Goal: Find specific page/section: Find specific page/section

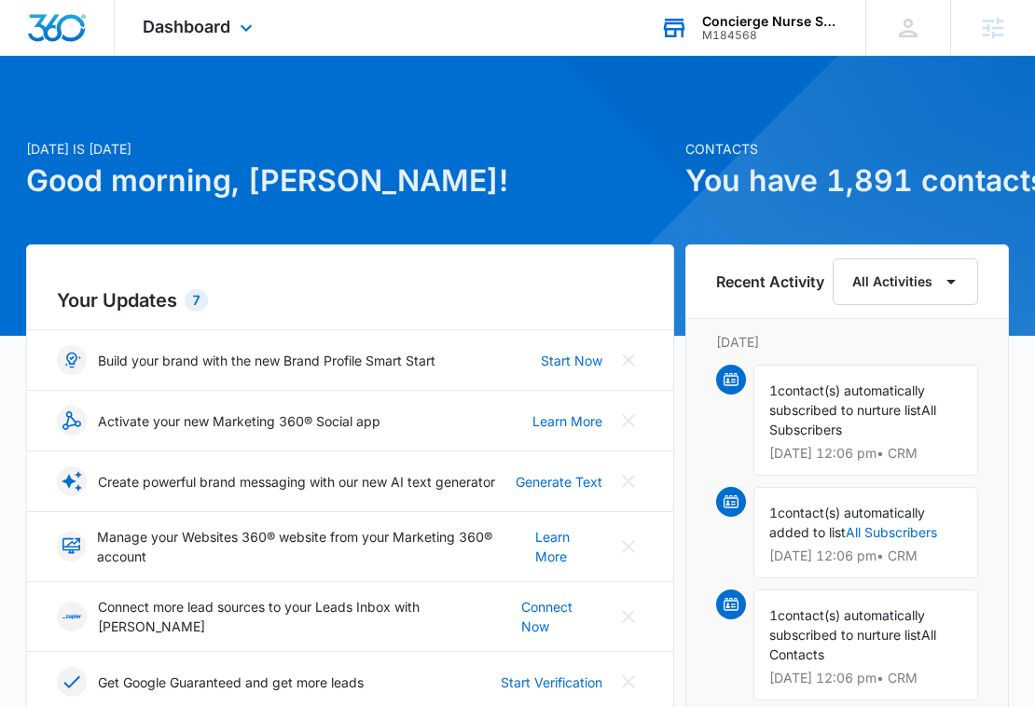
click at [719, 23] on div "Concierge Nurse Services" at bounding box center [770, 21] width 136 height 15
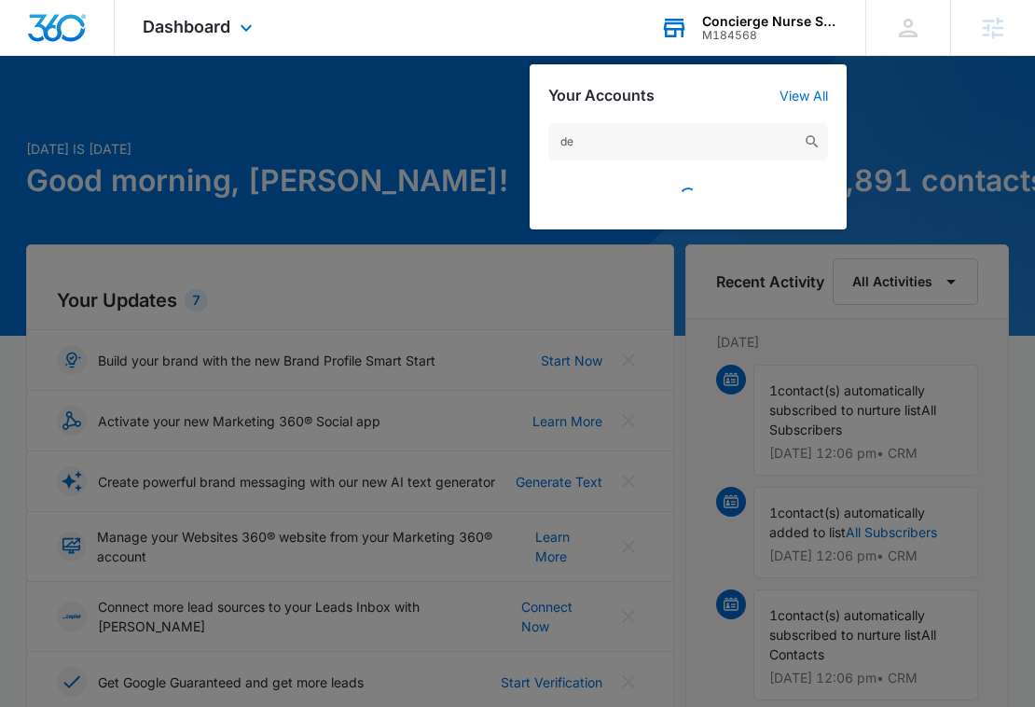
type input "d"
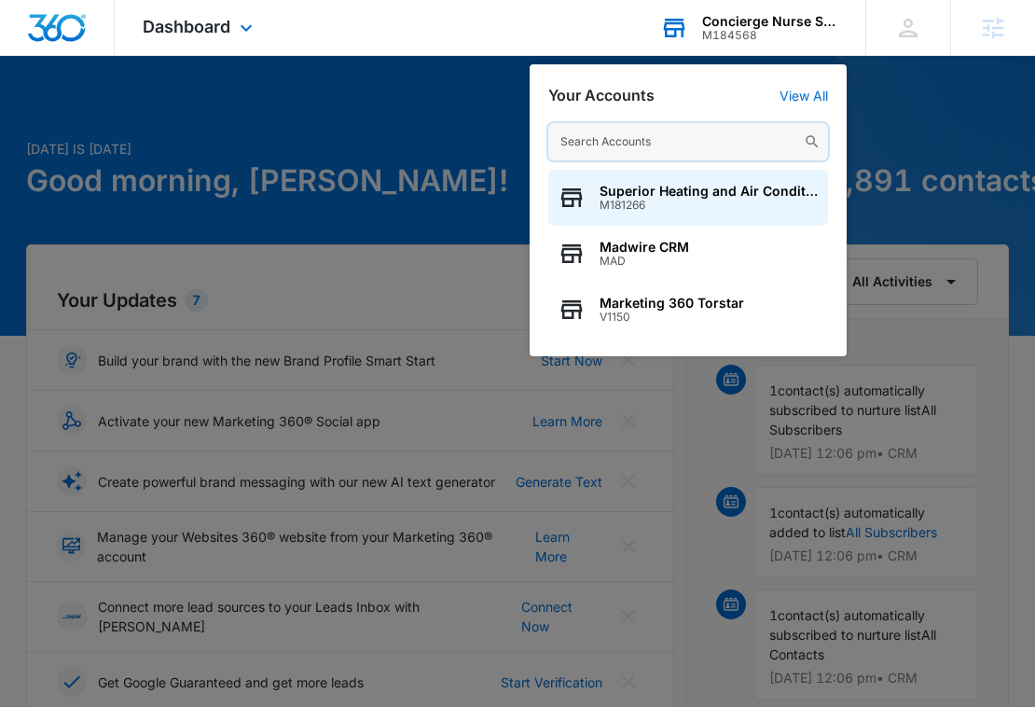
paste input "M336849"
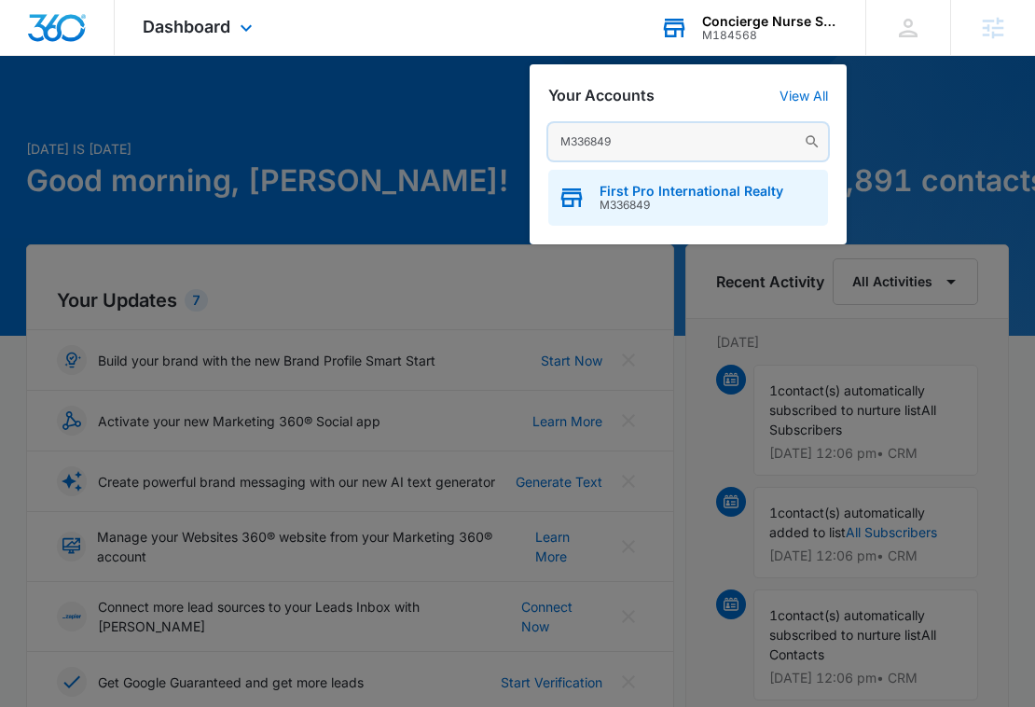
type input "M336849"
click at [718, 186] on span "First Pro International Realty" at bounding box center [692, 191] width 184 height 15
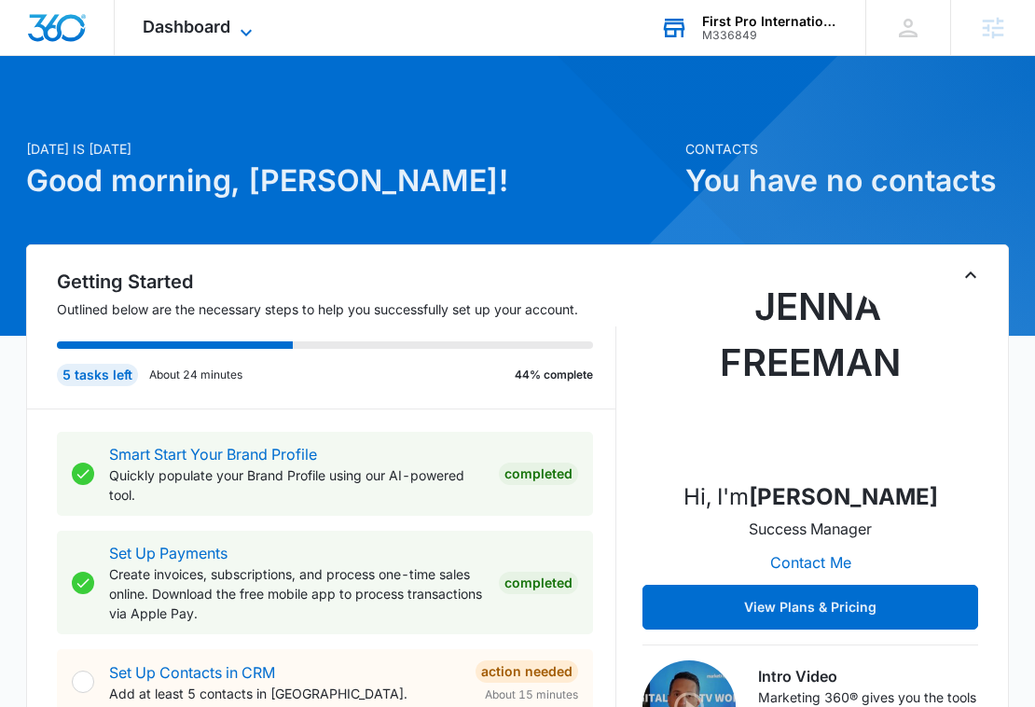
click at [171, 18] on span "Dashboard" at bounding box center [187, 27] width 88 height 20
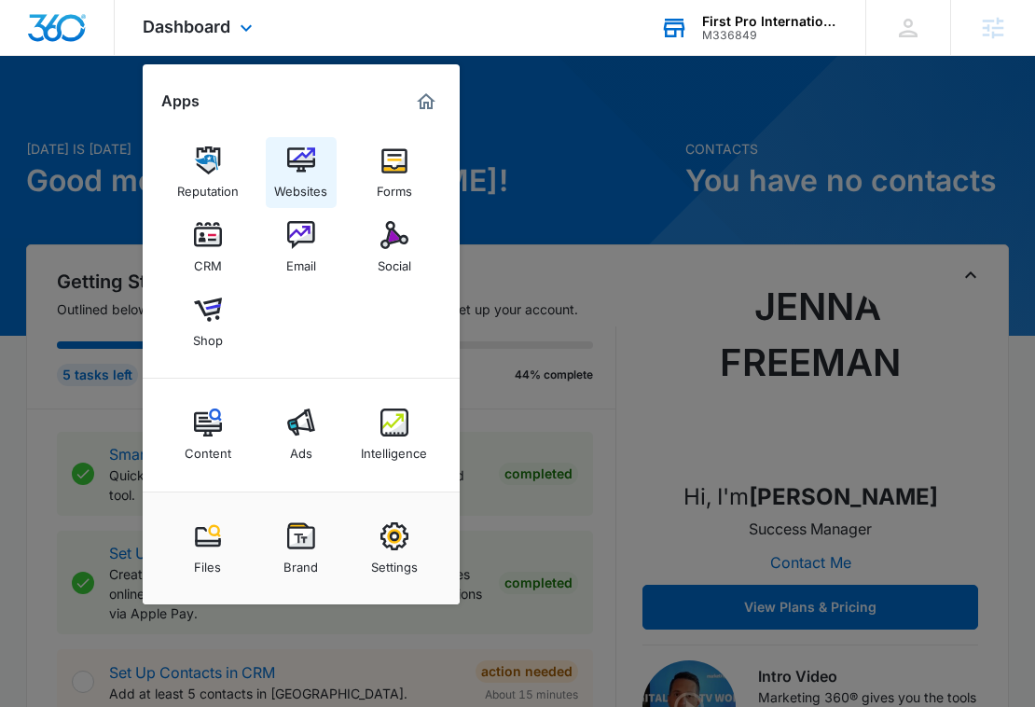
click at [310, 156] on img at bounding box center [301, 160] width 28 height 28
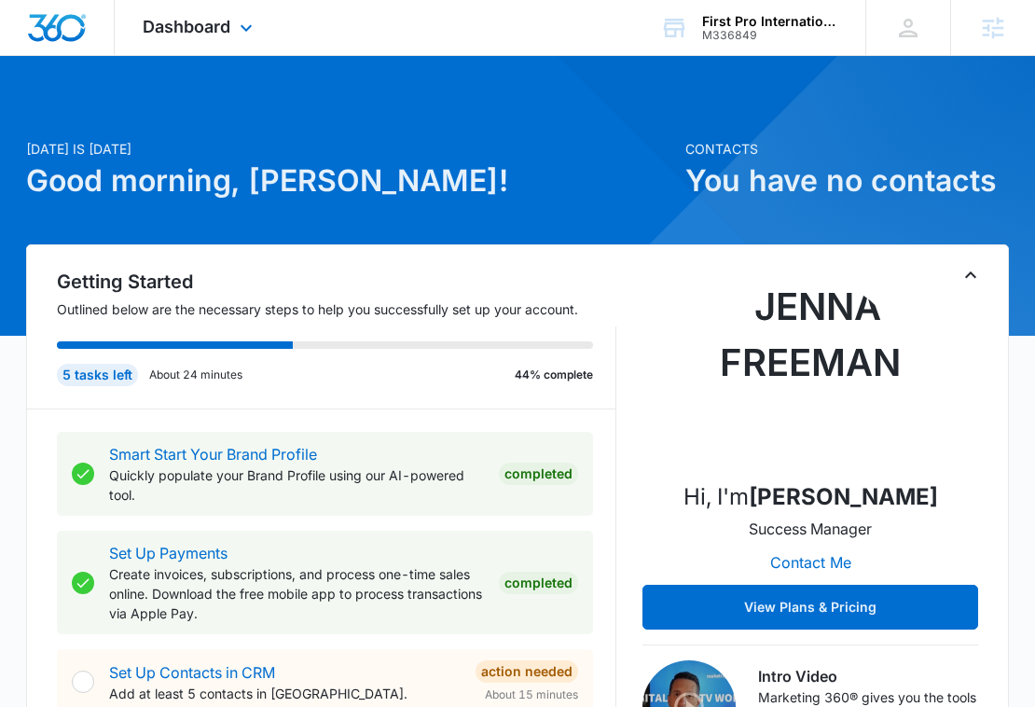
click at [175, 50] on div "Dashboard Apps Reputation Websites Forms CRM Email Social Shop Content Ads Inte…" at bounding box center [200, 27] width 171 height 55
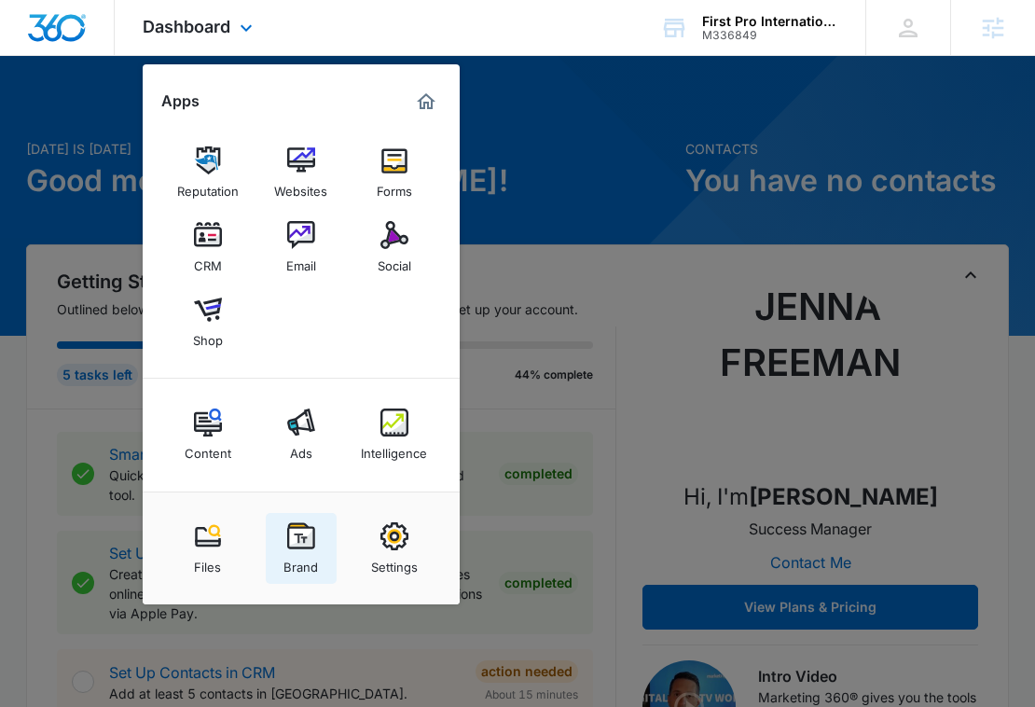
click at [298, 544] on img at bounding box center [301, 536] width 28 height 28
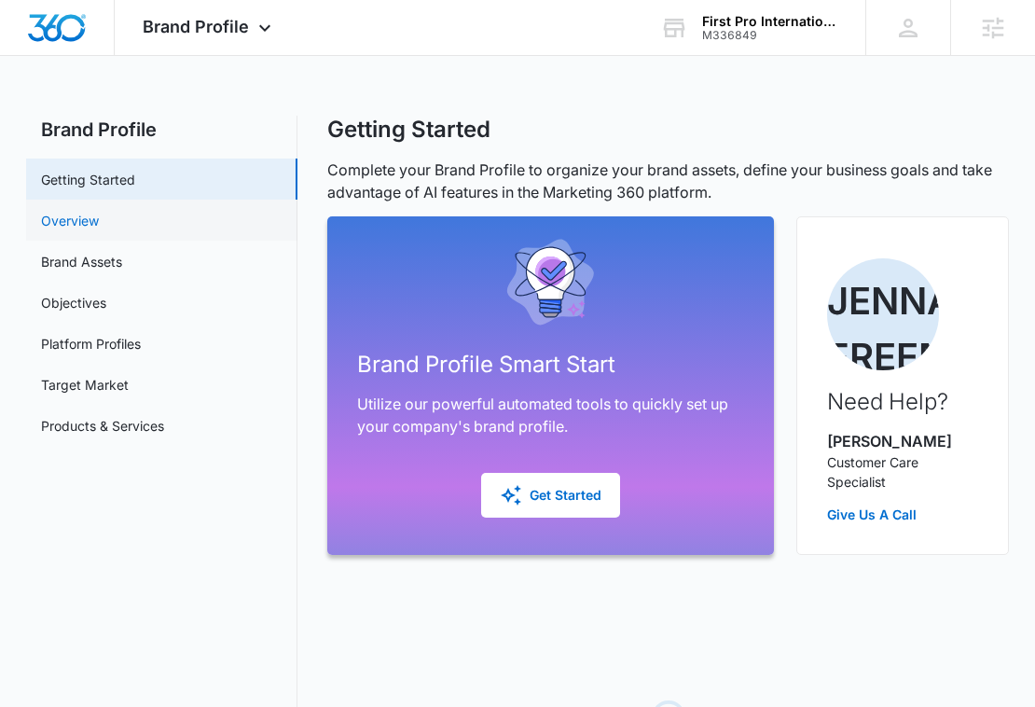
click at [99, 229] on link "Overview" at bounding box center [70, 221] width 58 height 20
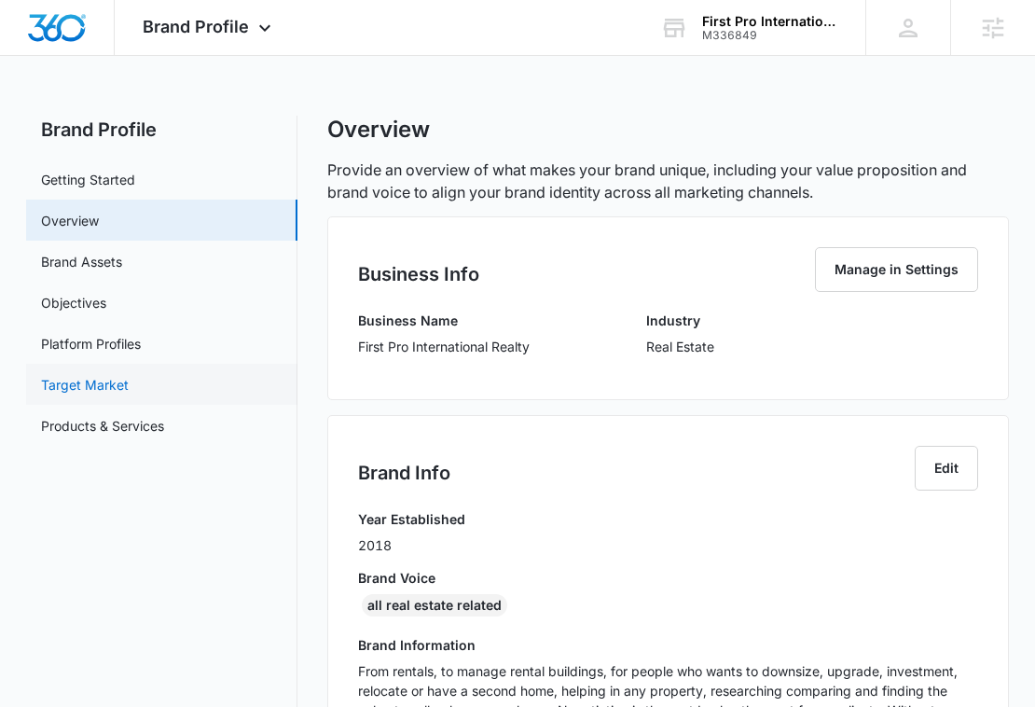
click at [129, 394] on link "Target Market" at bounding box center [85, 385] width 88 height 20
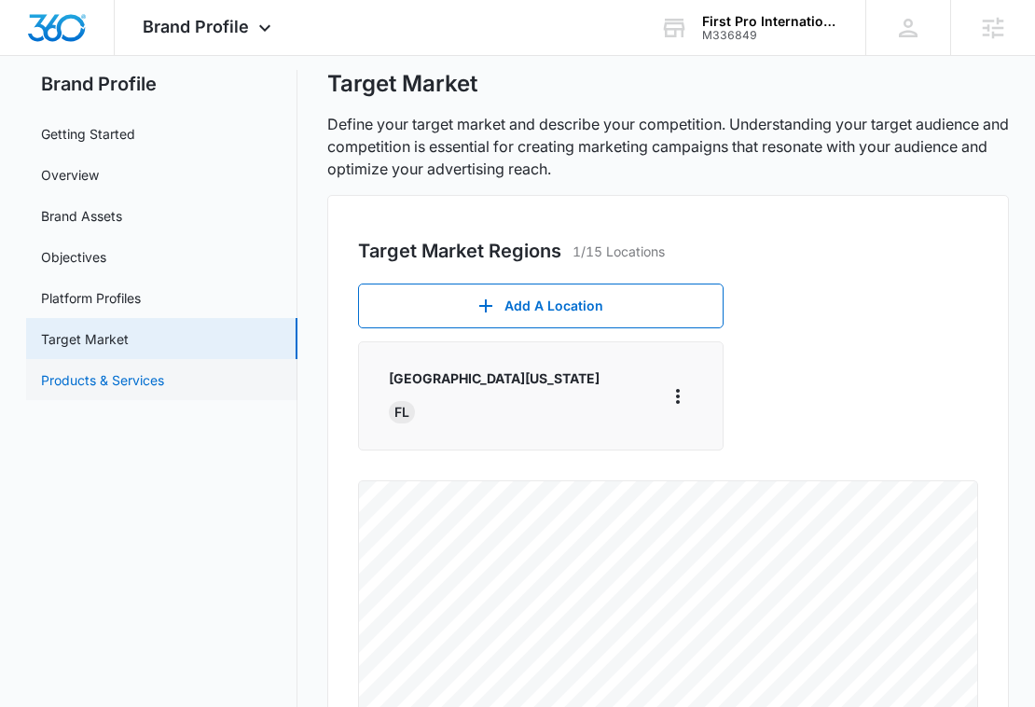
scroll to position [12, 0]
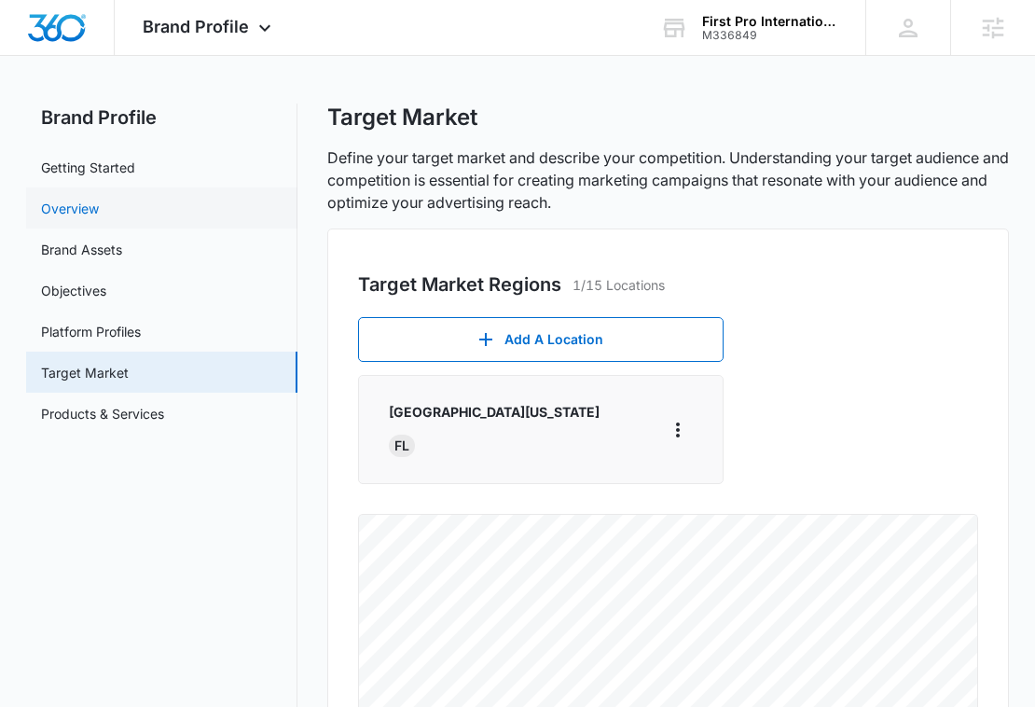
click at [99, 201] on link "Overview" at bounding box center [70, 209] width 58 height 20
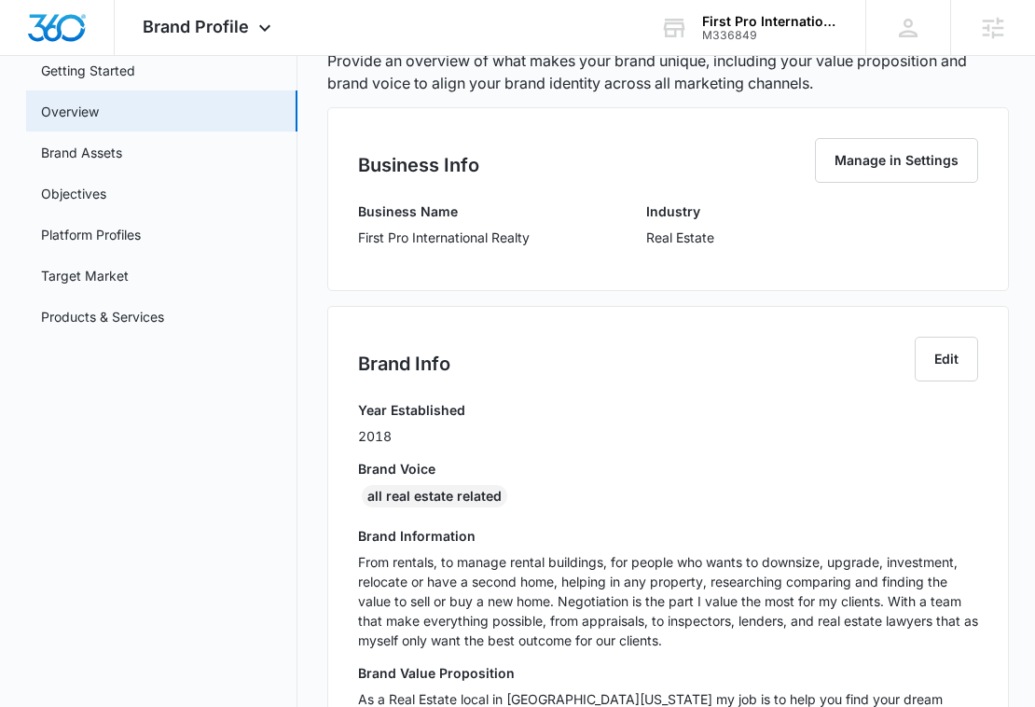
scroll to position [130, 0]
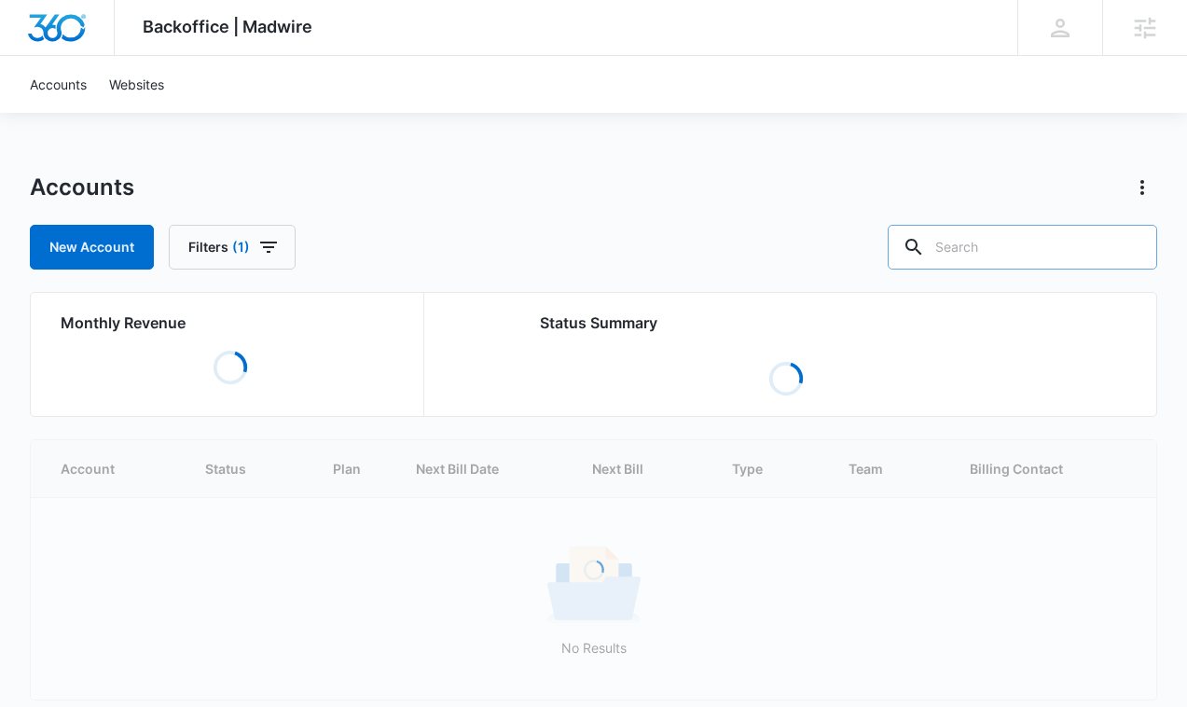
click at [1005, 255] on input "text" at bounding box center [1022, 247] width 269 height 45
paste input "M336849"
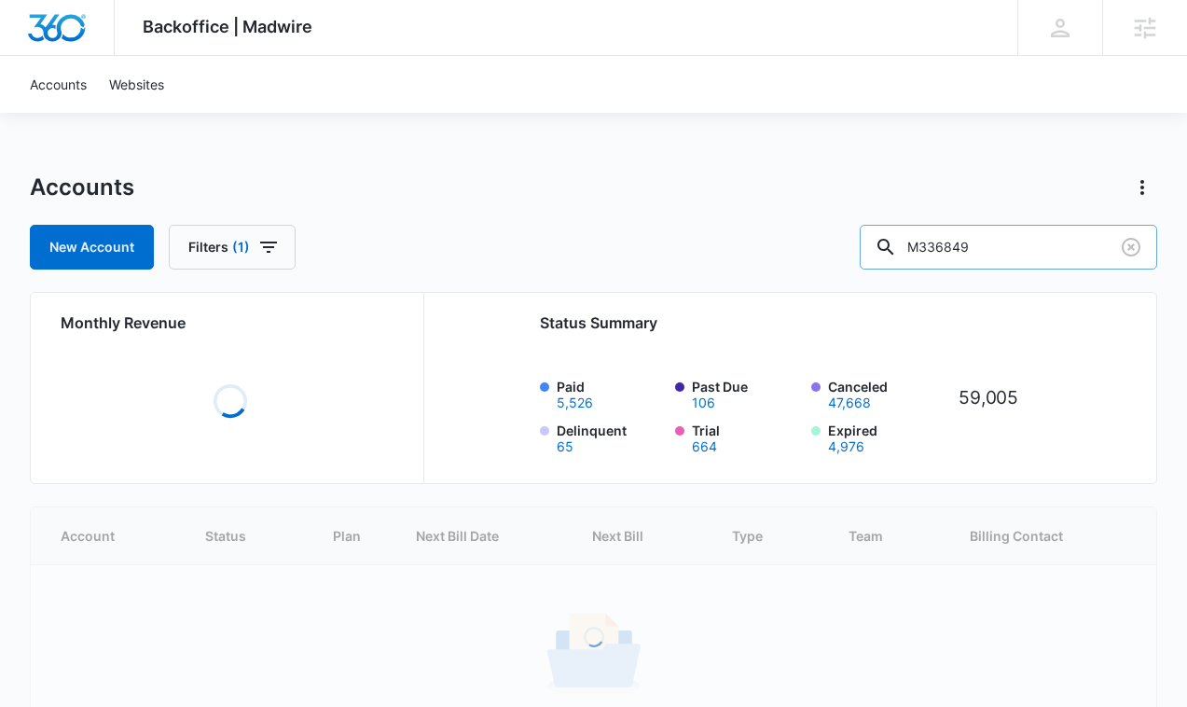
type input "M336849"
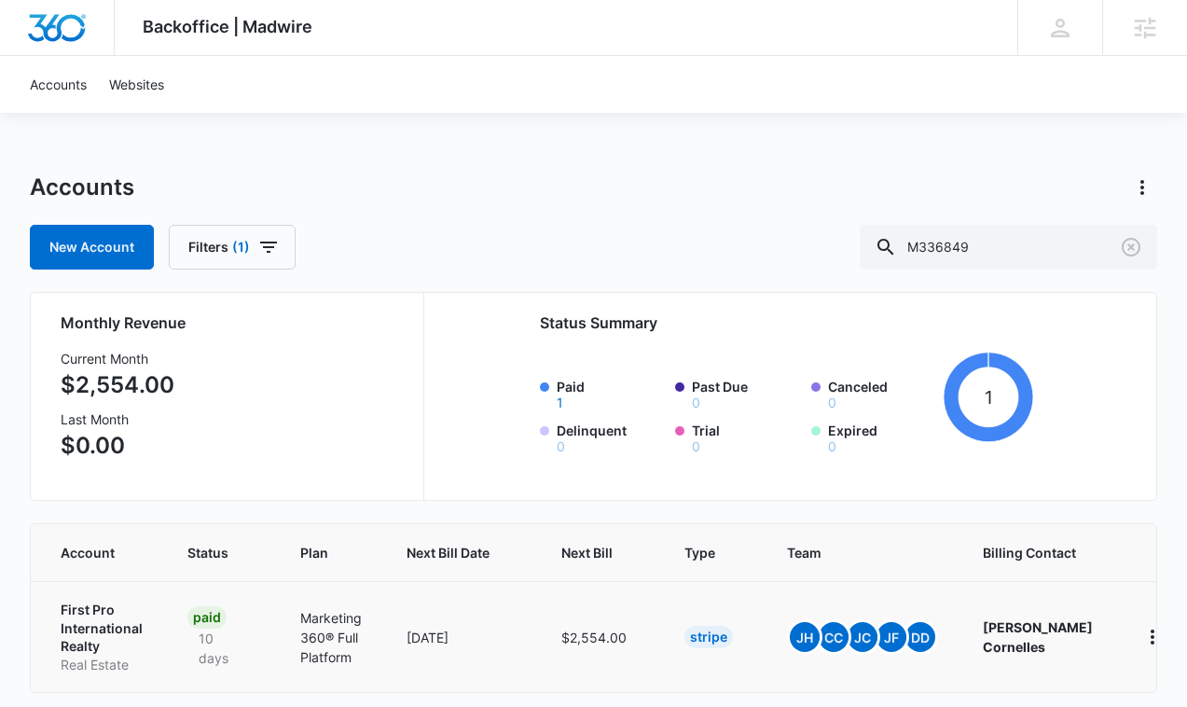
click at [92, 615] on p "First Pro International Realty" at bounding box center [102, 627] width 82 height 55
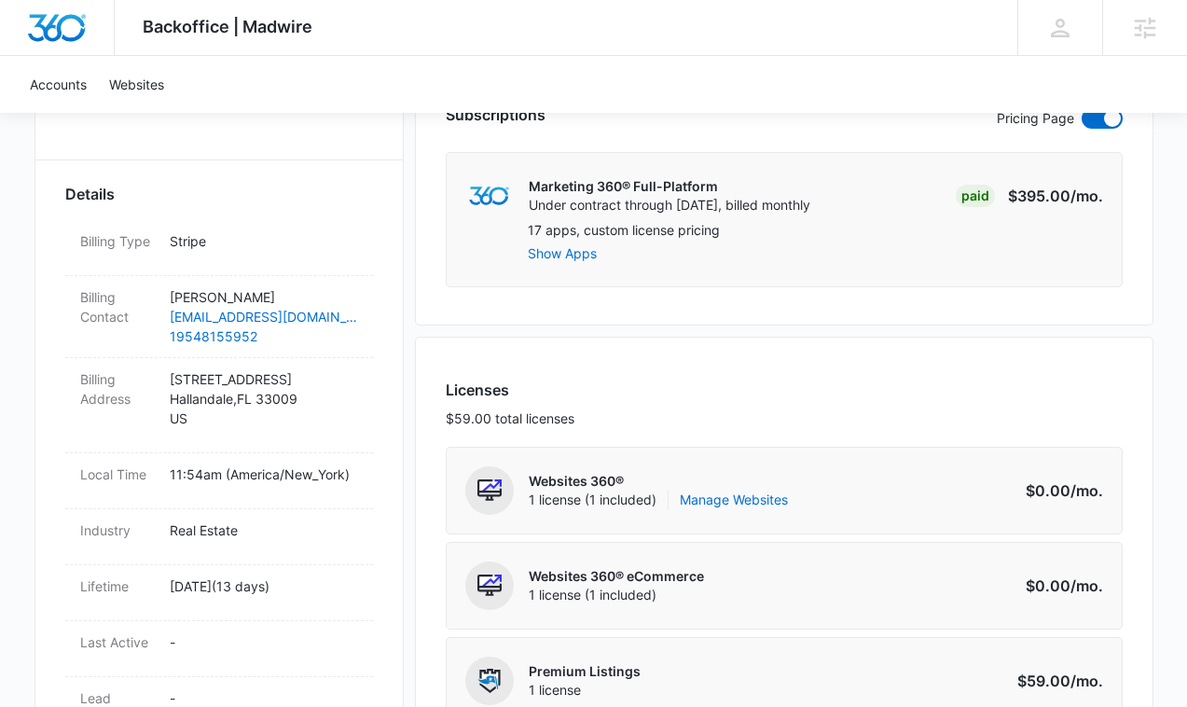
scroll to position [533, 0]
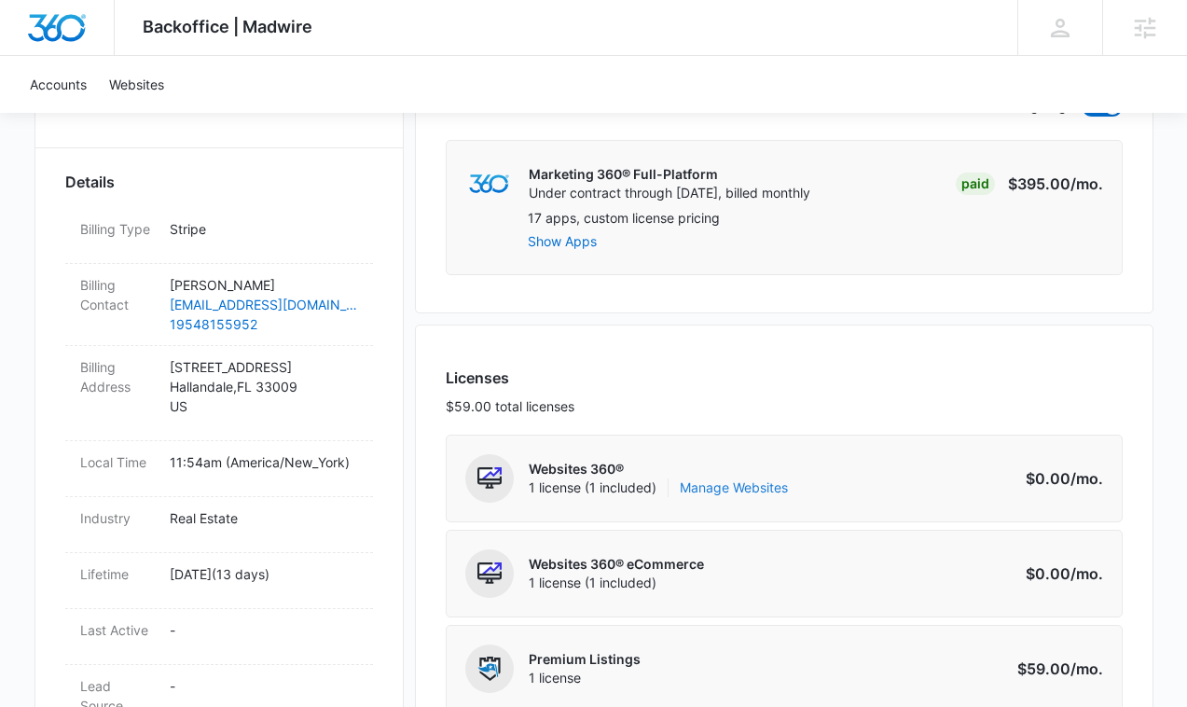
click at [768, 480] on link "Manage Websites" at bounding box center [734, 487] width 108 height 19
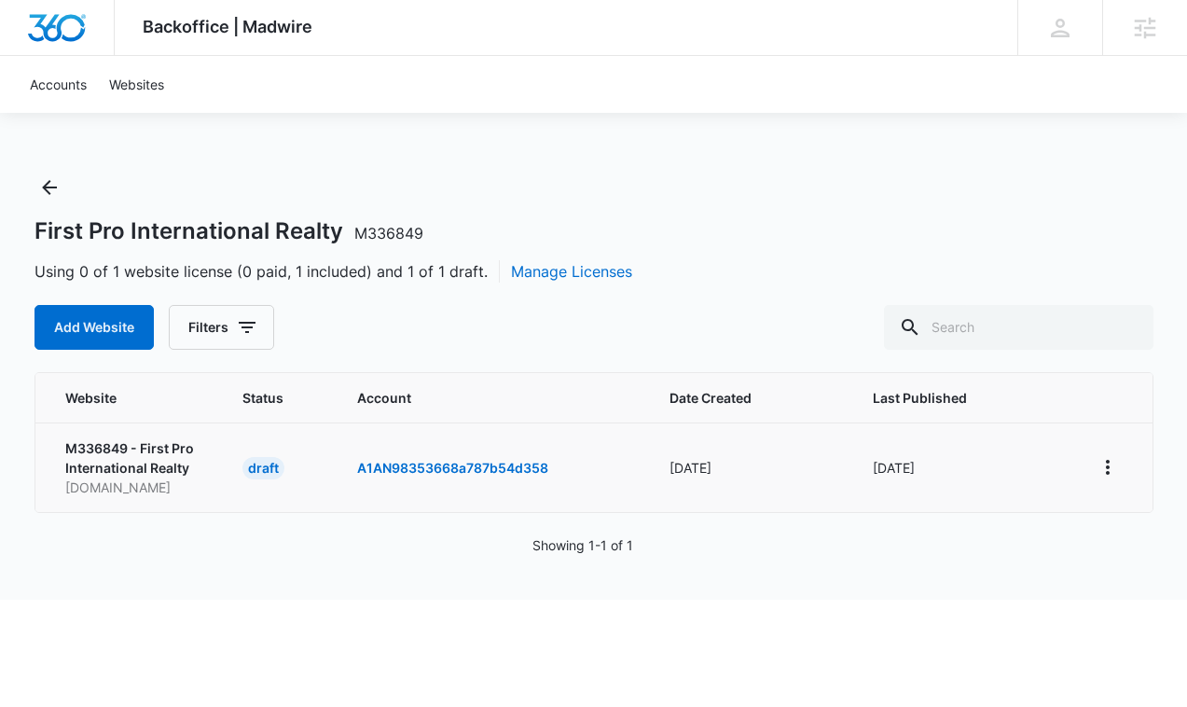
click at [161, 452] on p "M336849 - First Pro International Realty" at bounding box center [131, 457] width 132 height 39
click at [174, 476] on p "M336849 - First Pro International Realty" at bounding box center [131, 457] width 132 height 39
click at [173, 476] on p "M336849 - First Pro International Realty" at bounding box center [131, 457] width 132 height 39
click at [172, 472] on p "M336849 - First Pro International Realty" at bounding box center [131, 457] width 132 height 39
click at [189, 466] on p "M336849 - First Pro International Realty" at bounding box center [131, 457] width 132 height 39
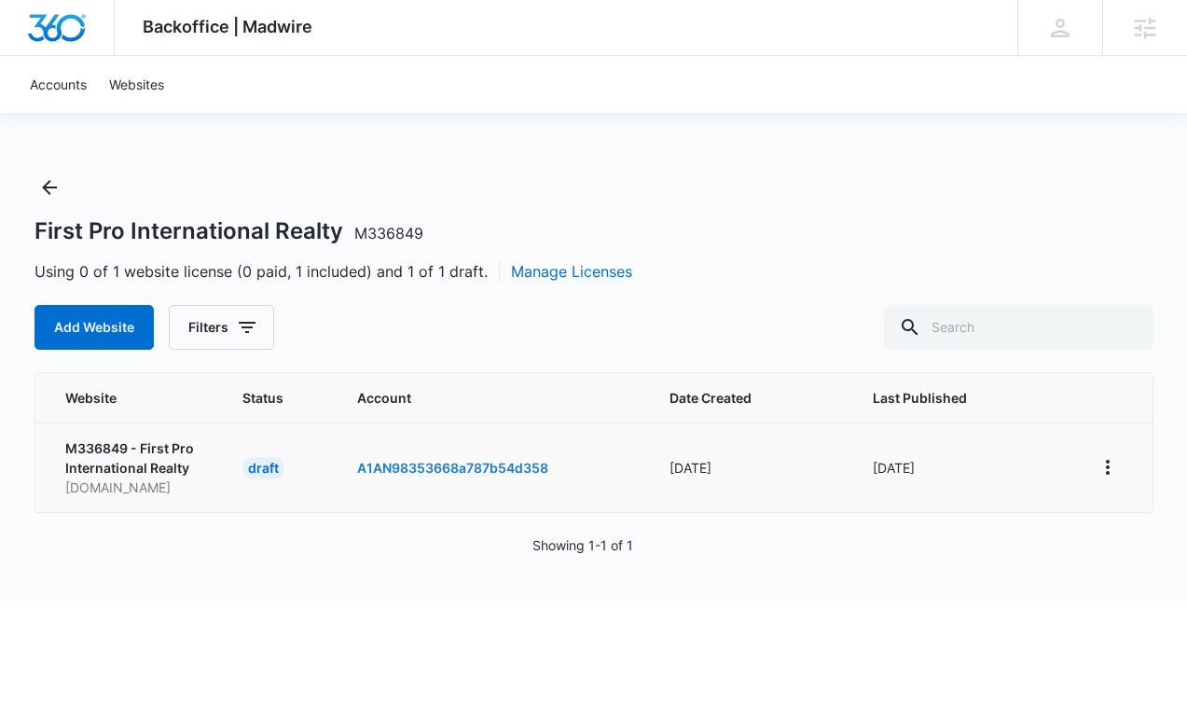
click at [430, 466] on link "A1AN98353668a787b54d358" at bounding box center [452, 468] width 191 height 16
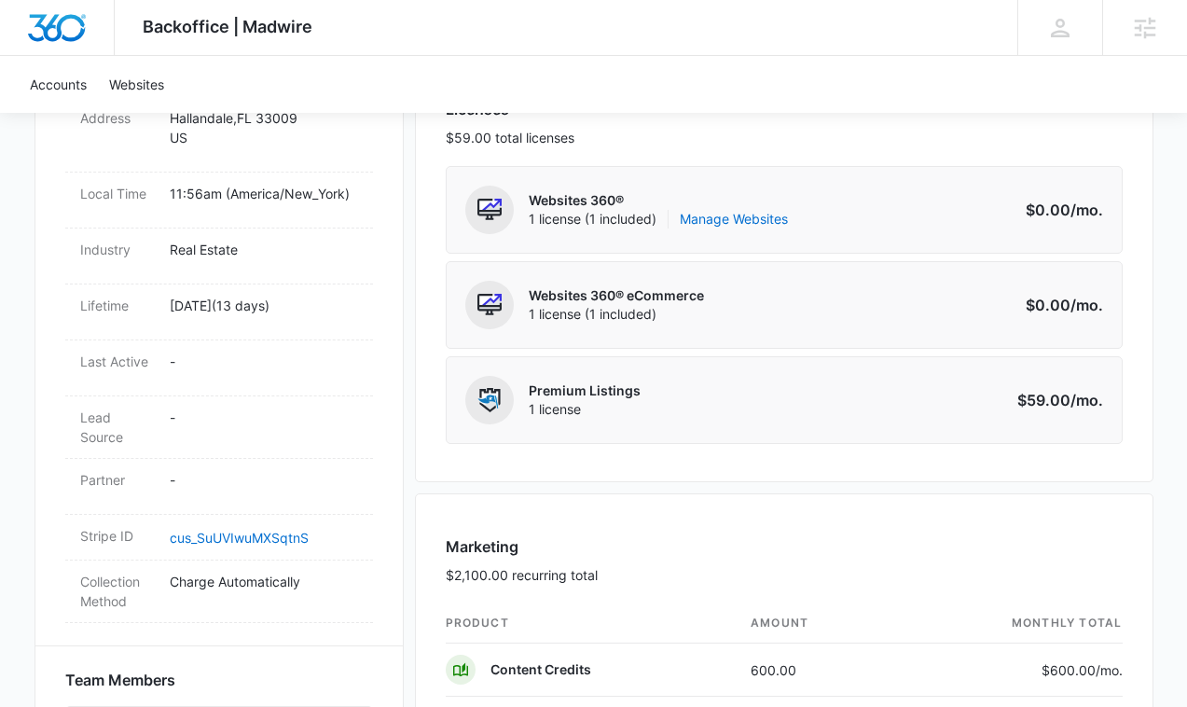
scroll to position [798, 0]
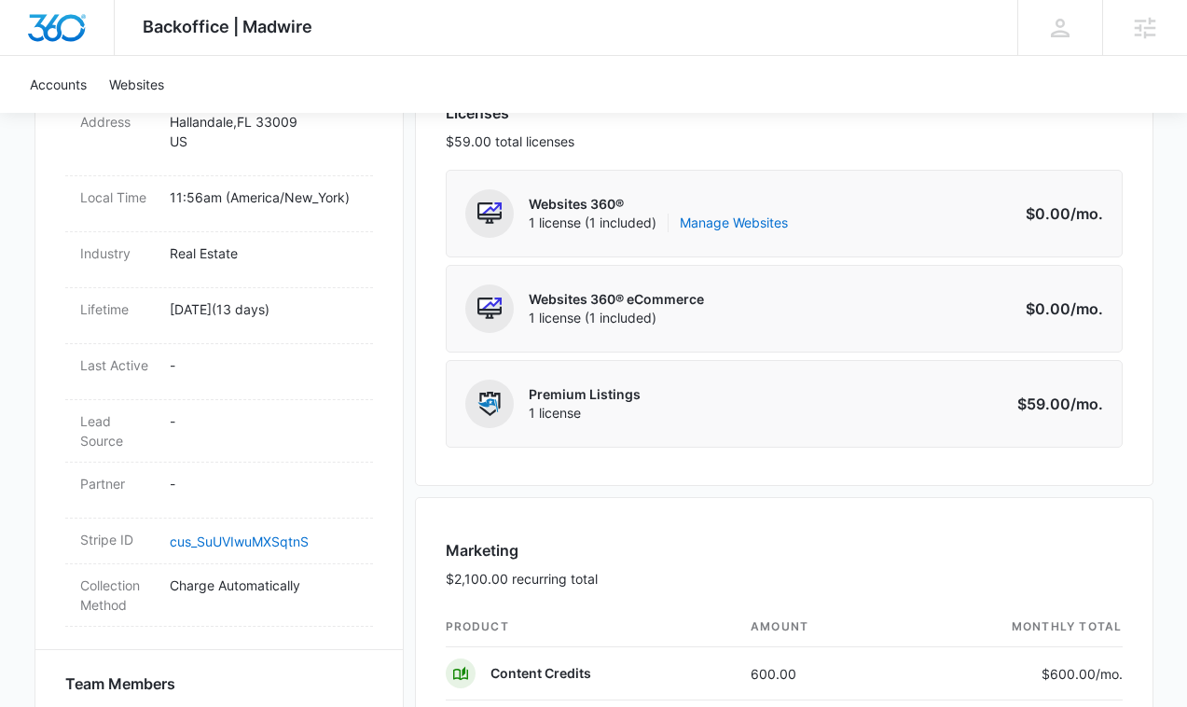
click at [737, 234] on div "Websites 360® 1 license (1 included) Manage Websites" at bounding box center [658, 213] width 259 height 48
click at [737, 224] on link "Manage Websites" at bounding box center [734, 223] width 108 height 19
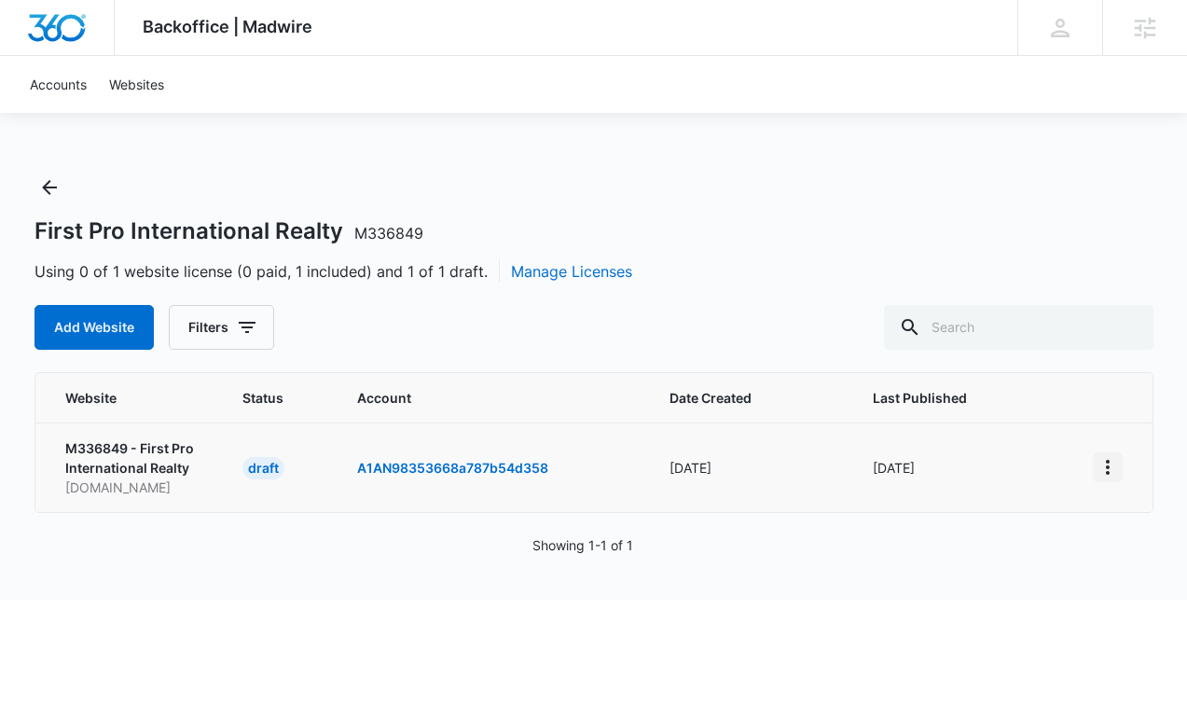
click at [1118, 472] on button "View More" at bounding box center [1108, 467] width 30 height 30
click at [1007, 552] on link "Edit Website" at bounding box center [1003, 547] width 76 height 16
click at [55, 166] on div "Backoffice | Madwire Apps Settings Brooke Heaton brooke.heaton@madwire.com My P…" at bounding box center [593, 300] width 1187 height 600
click at [55, 179] on icon "Back" at bounding box center [49, 187] width 22 height 22
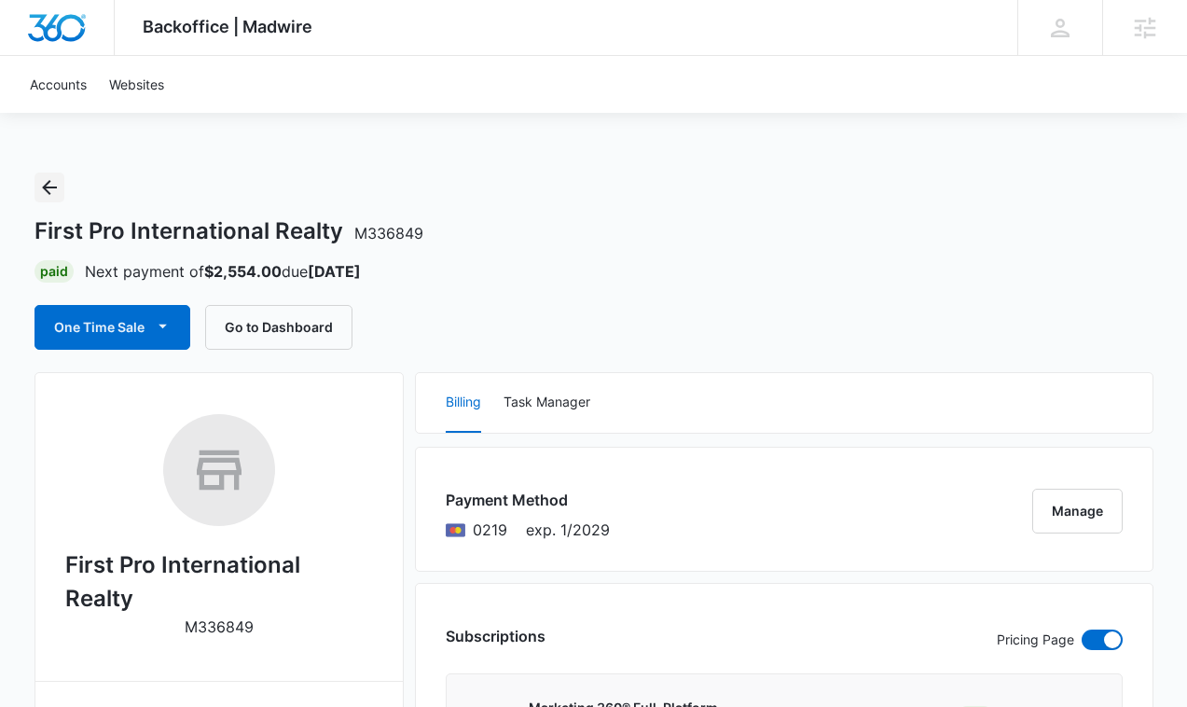
click at [54, 179] on icon "Back" at bounding box center [49, 187] width 22 height 22
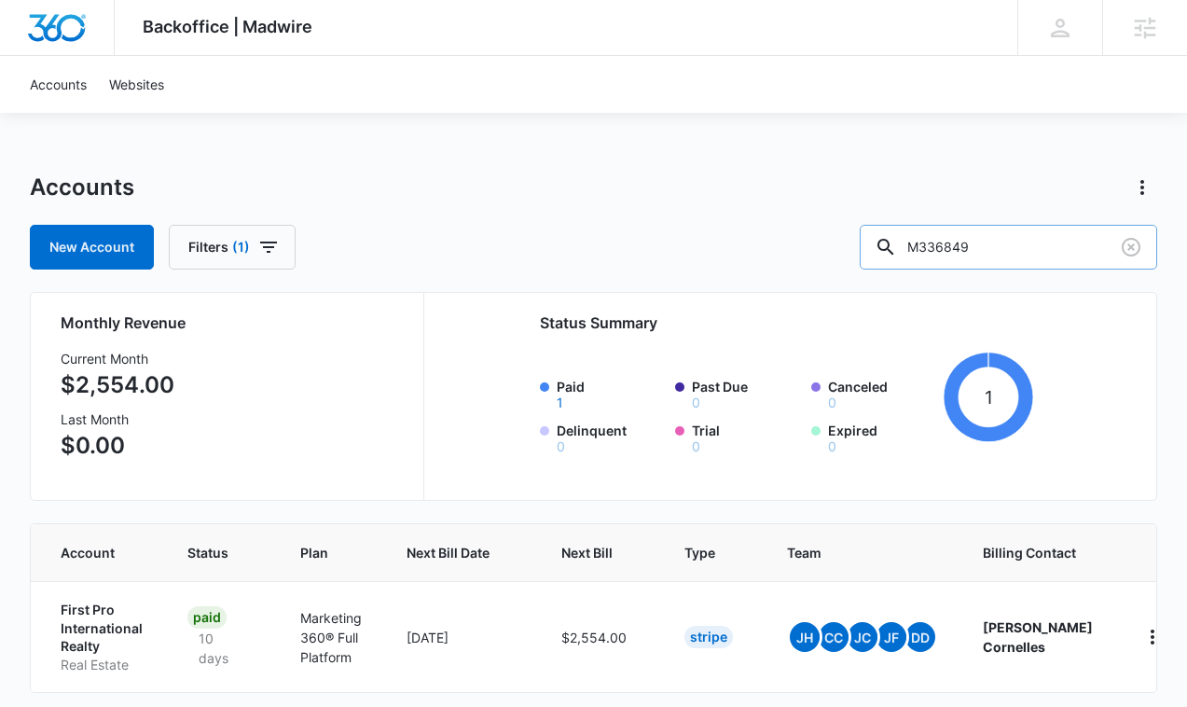
click at [978, 262] on input "M336849" at bounding box center [1008, 247] width 297 height 45
click at [973, 256] on input "M336849" at bounding box center [1008, 247] width 297 height 45
paste input "7443"
type input "M337443"
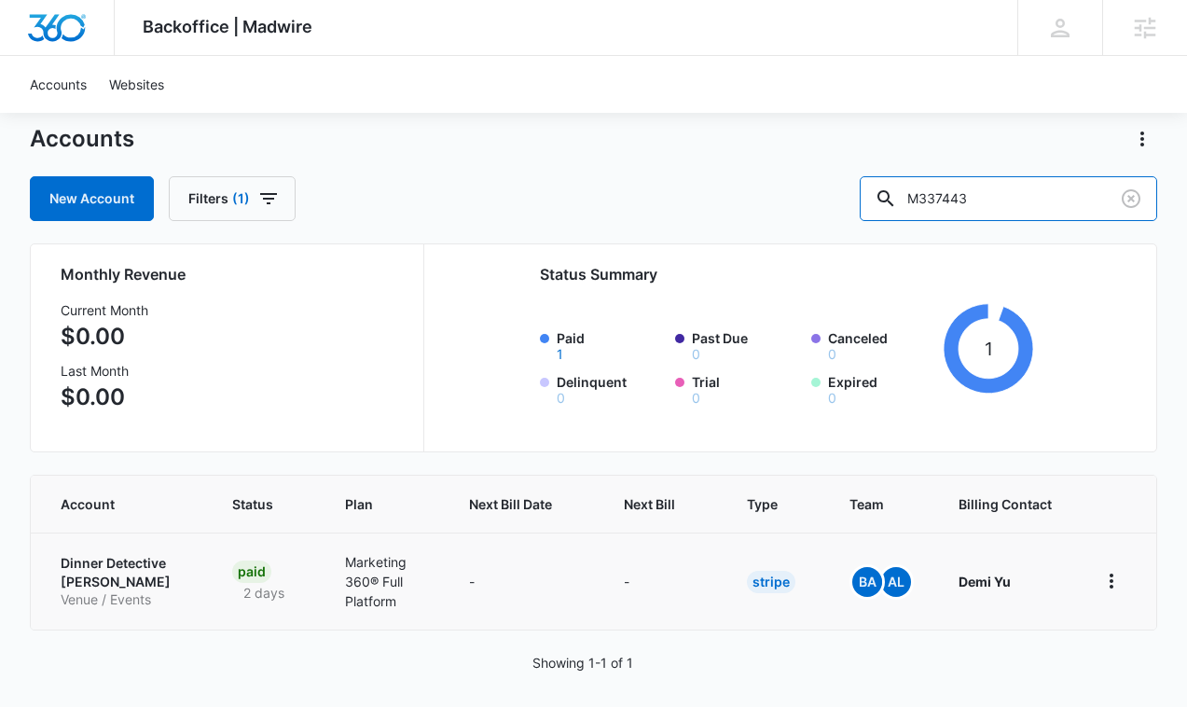
scroll to position [51, 0]
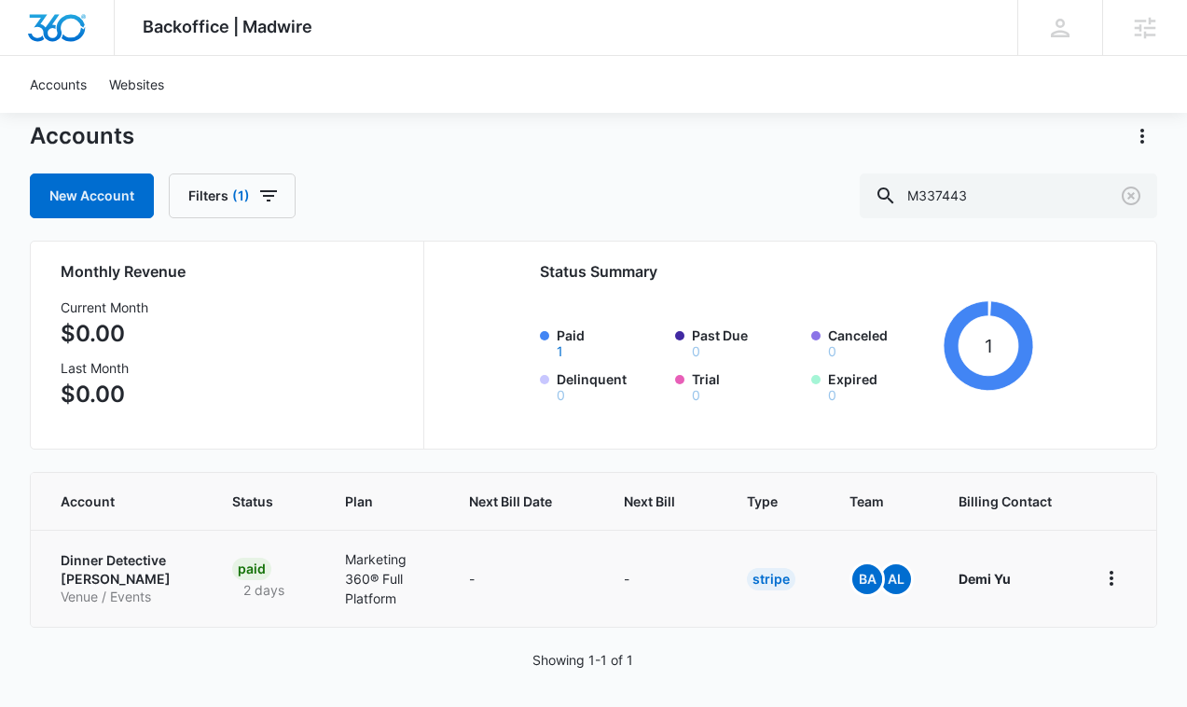
click at [97, 583] on p "Dinner Detective Tallahassee" at bounding box center [124, 569] width 127 height 36
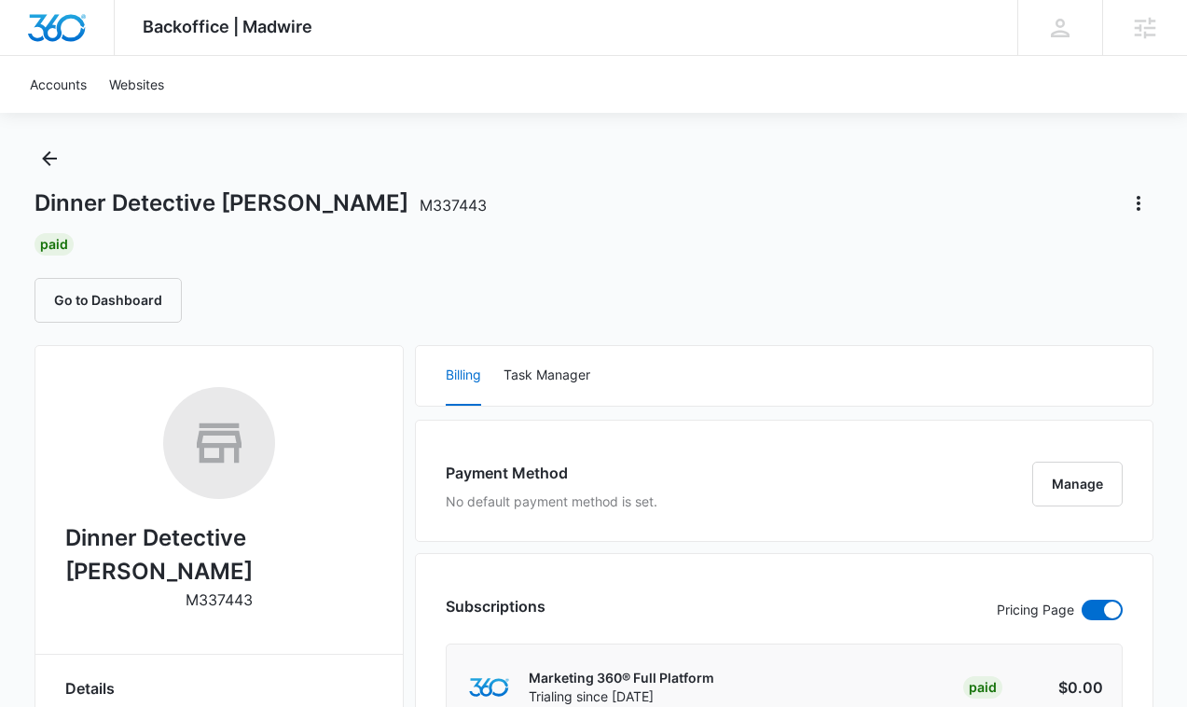
scroll to position [9, 0]
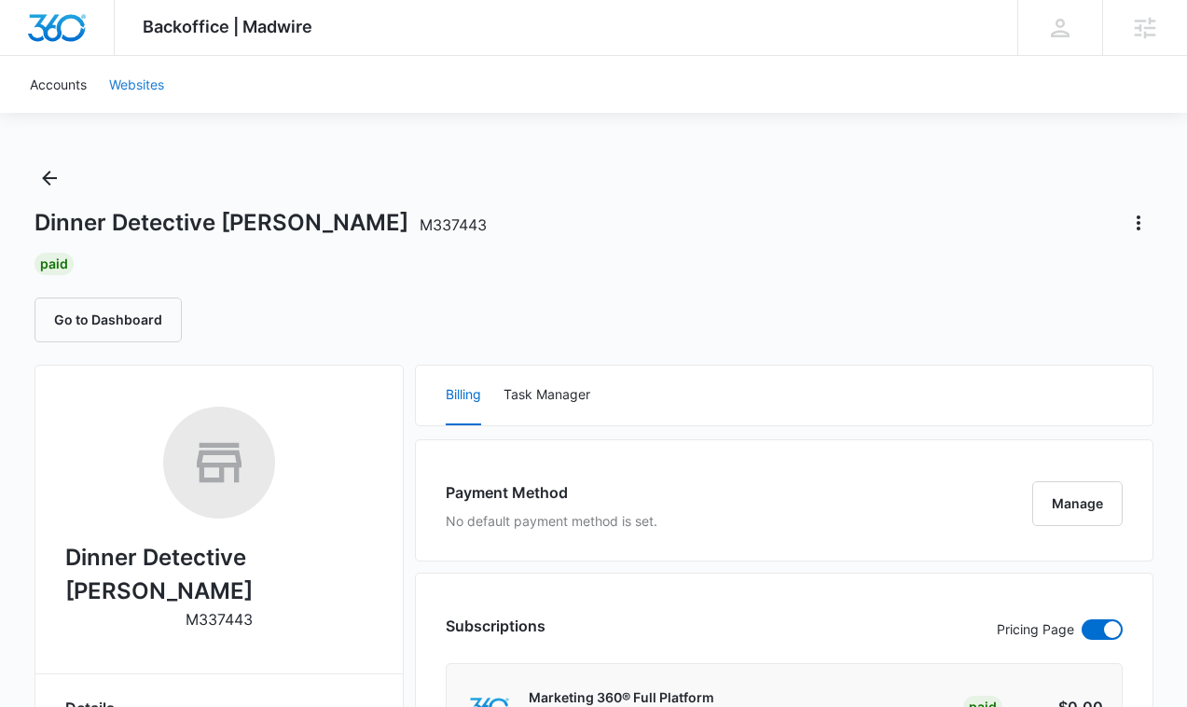
click at [131, 89] on link "Websites" at bounding box center [136, 84] width 77 height 57
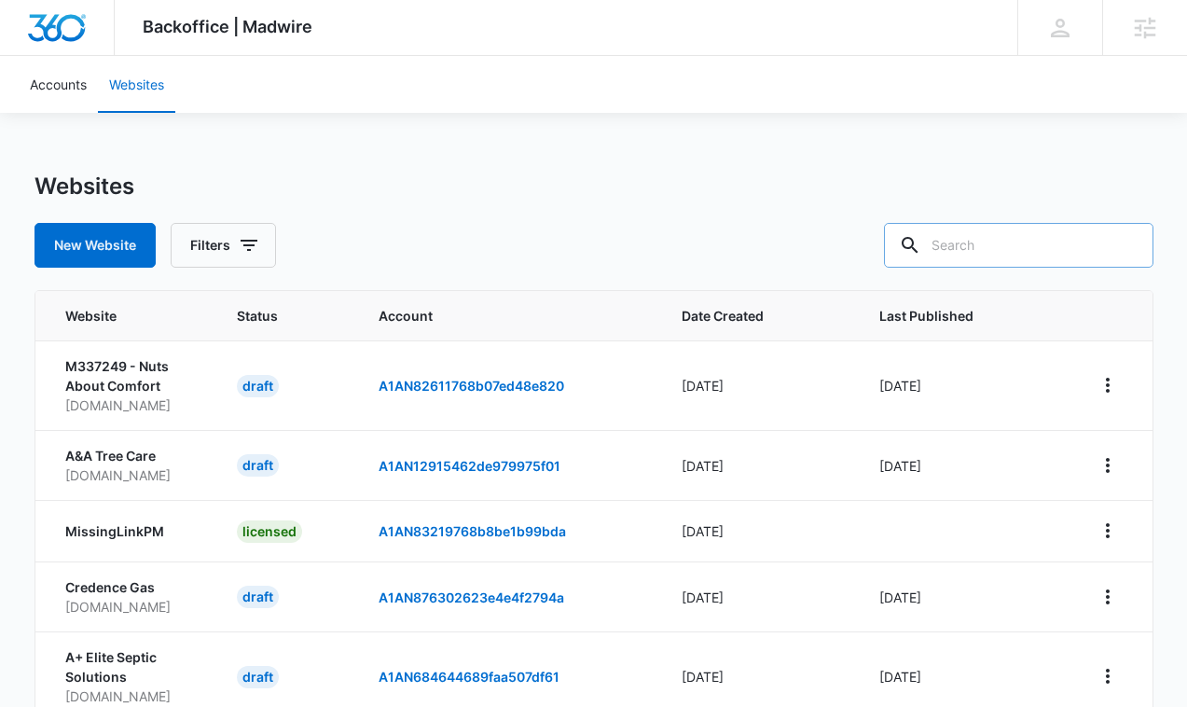
drag, startPoint x: 1129, startPoint y: 225, endPoint x: 1111, endPoint y: 228, distance: 18.1
click at [1129, 225] on div at bounding box center [1127, 245] width 30 height 45
click at [1097, 230] on input "text" at bounding box center [1018, 245] width 269 height 45
paste input "M337443"
type input "M337443"
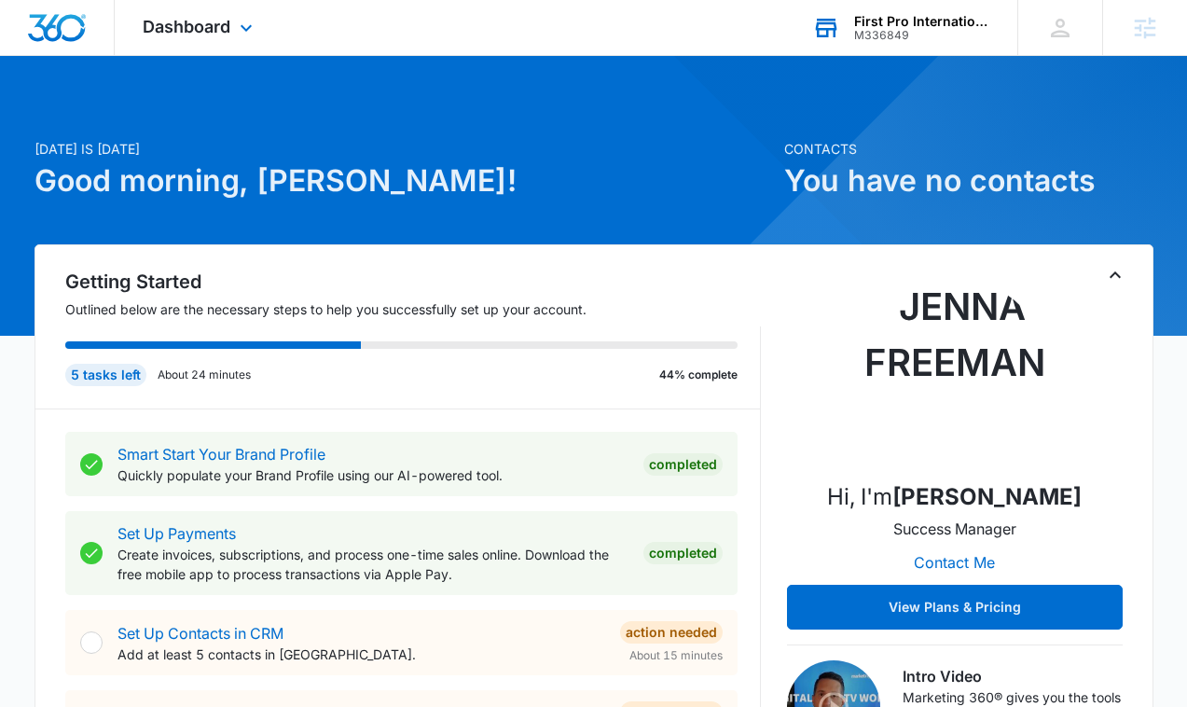
click at [883, 14] on div "First Pro International Realty" at bounding box center [922, 21] width 136 height 15
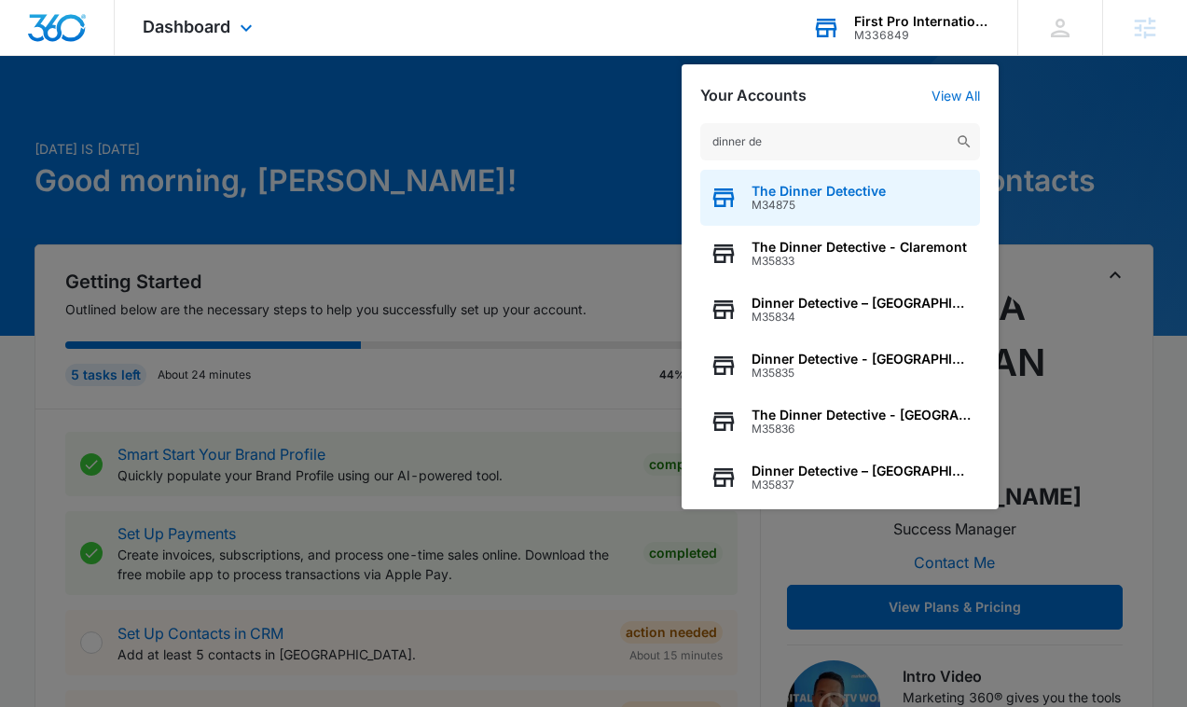
type input "dinner de"
click at [851, 206] on span "M34875" at bounding box center [818, 205] width 134 height 13
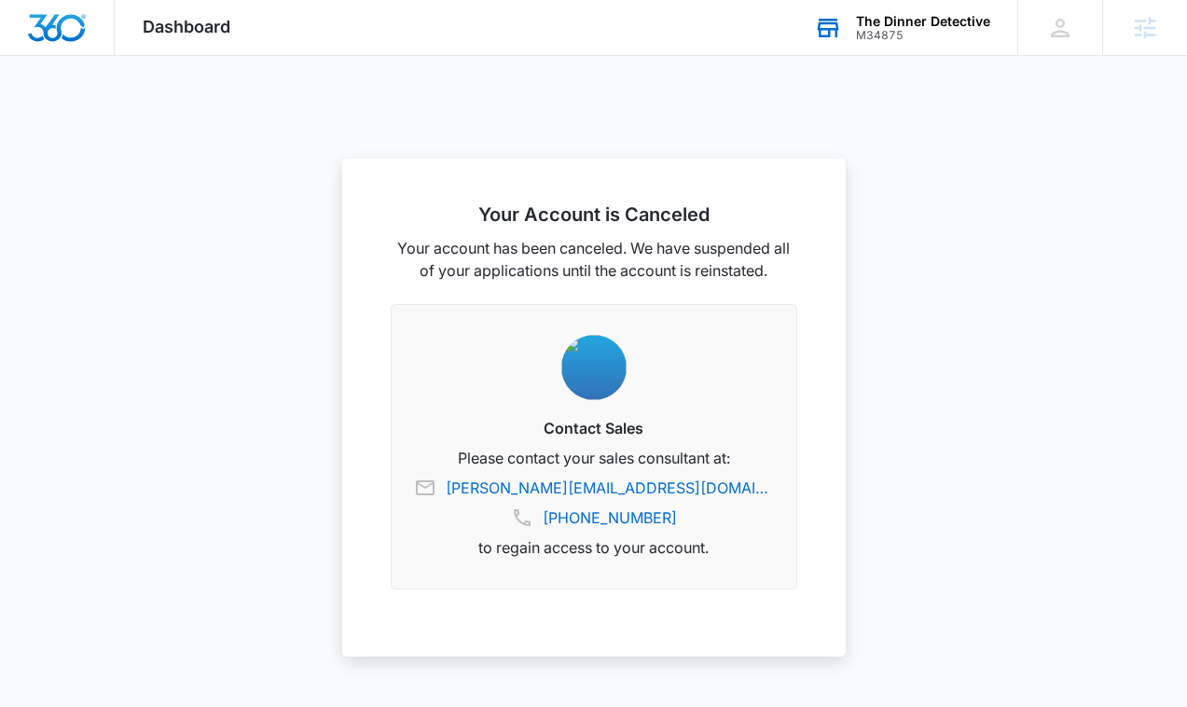
click at [224, 24] on span "Dashboard" at bounding box center [187, 27] width 88 height 20
click at [916, 29] on div "M34875" at bounding box center [923, 35] width 134 height 13
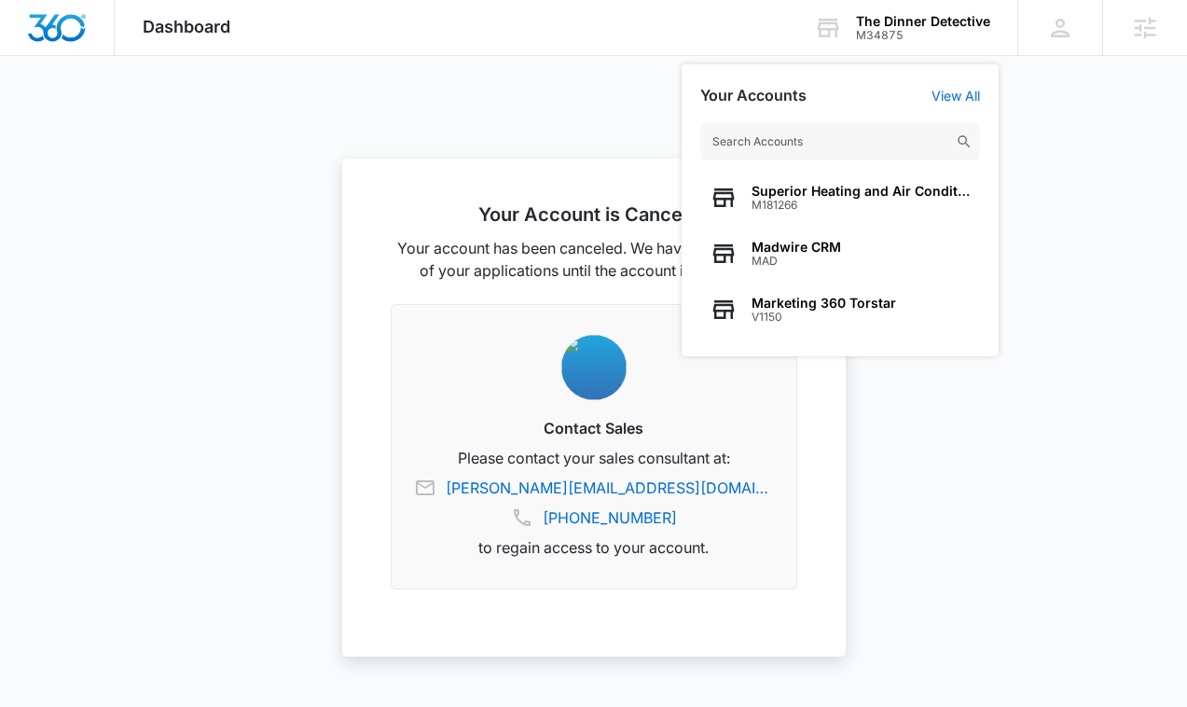
click at [861, 147] on input "text" at bounding box center [840, 141] width 280 height 37
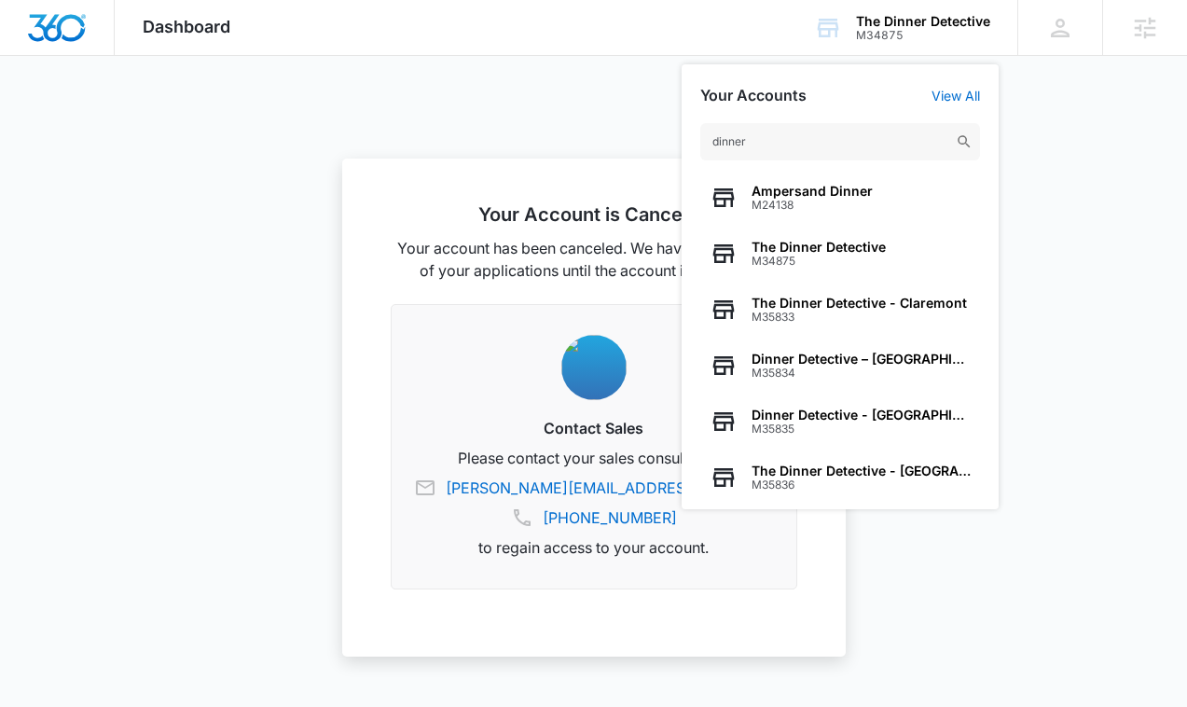
type input "dinner"
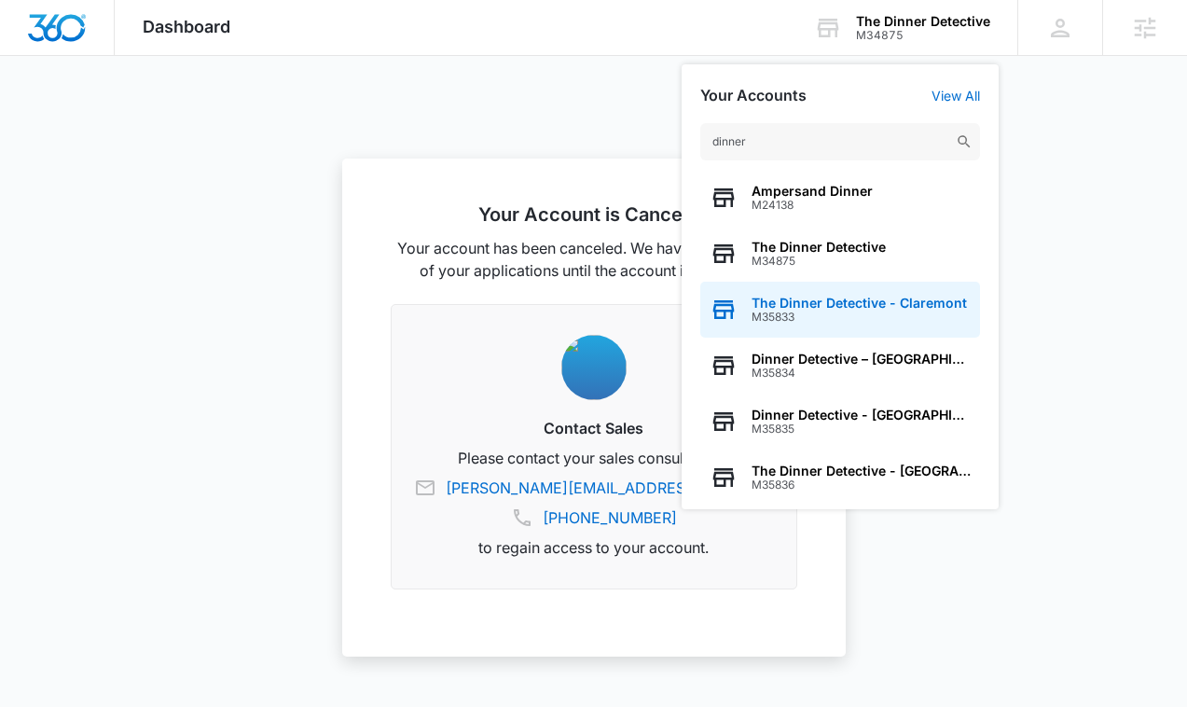
click at [841, 302] on span "The Dinner Detective - Claremont" at bounding box center [858, 303] width 215 height 15
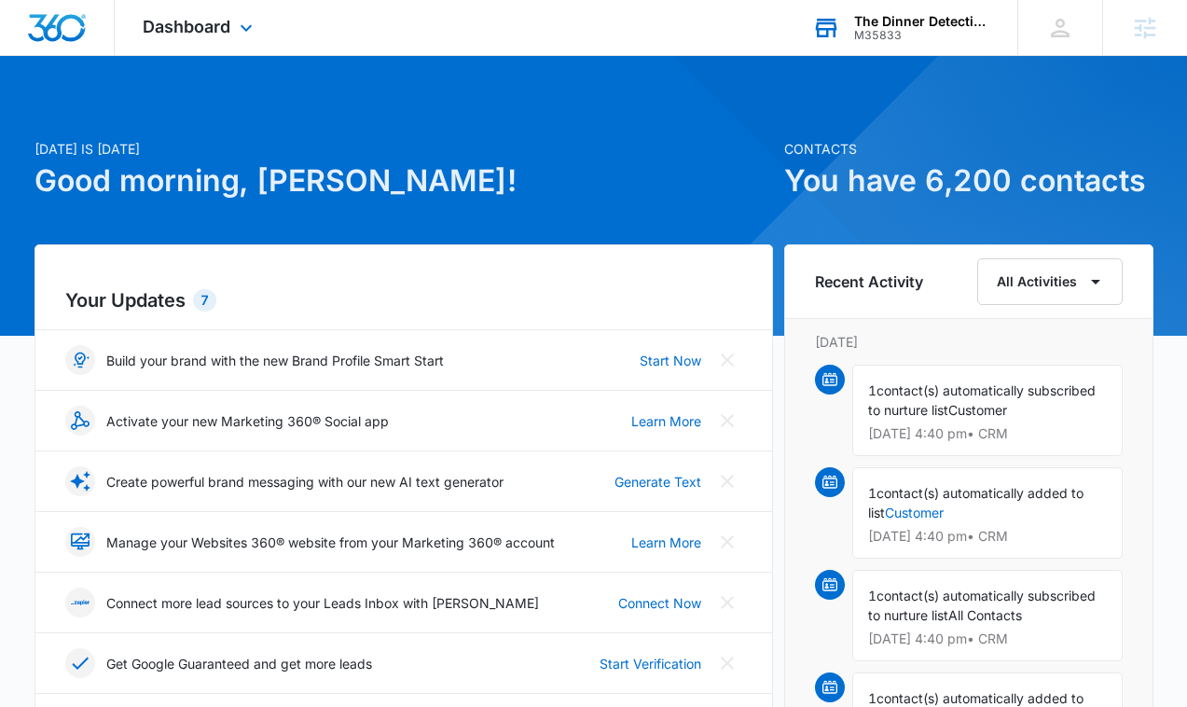
click at [896, 29] on div "M35833" at bounding box center [922, 35] width 136 height 13
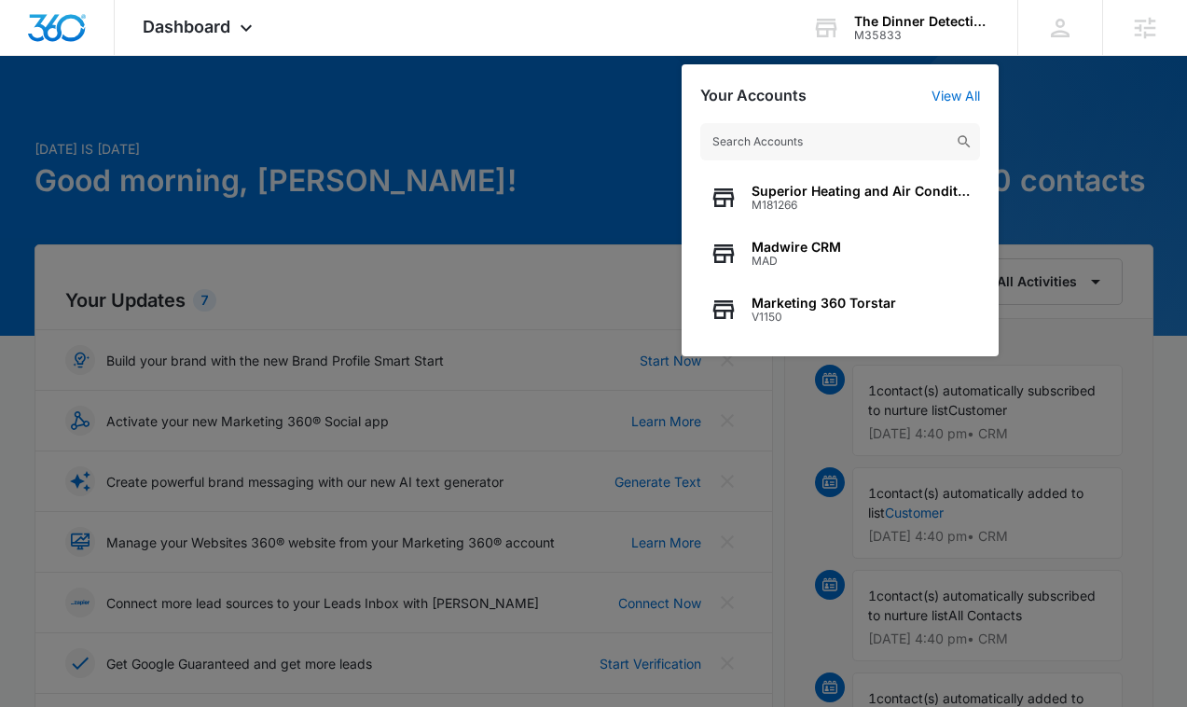
click at [834, 139] on input "text" at bounding box center [840, 141] width 280 height 37
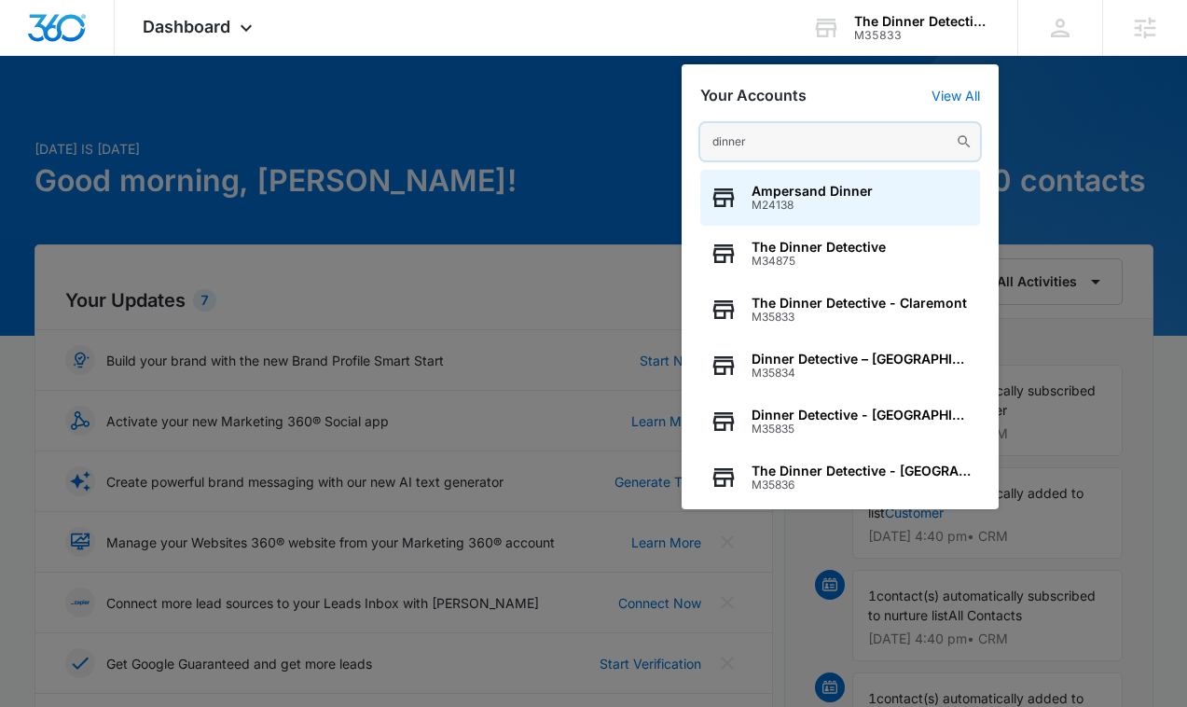
click at [766, 159] on input "dinner" at bounding box center [840, 141] width 280 height 37
click at [766, 146] on input "dinner" at bounding box center [840, 141] width 280 height 37
paste input "https://mississauga.thedinnerdetective.com/"
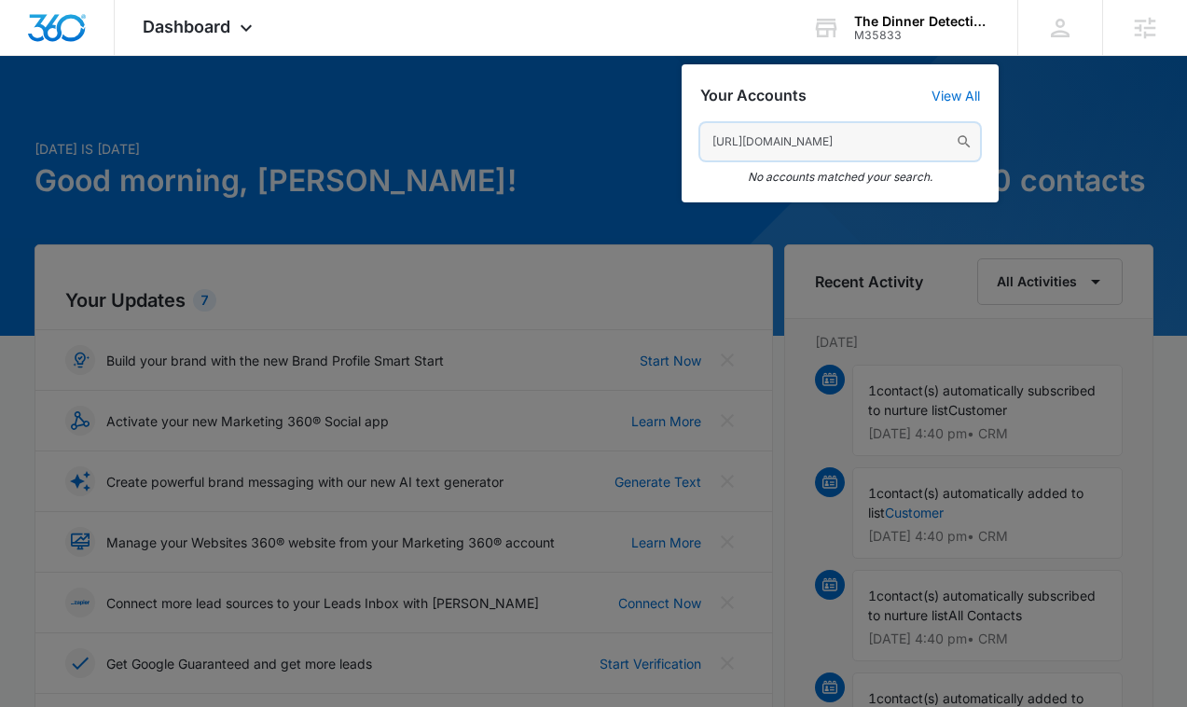
drag, startPoint x: 751, startPoint y: 141, endPoint x: 662, endPoint y: 141, distance: 89.5
click at [662, 56] on nav "Dashboard Apps Reputation Websites Forms CRM Email Social Shop Content Ads Inte…" at bounding box center [593, 28] width 1187 height 56
click at [916, 140] on input "mississauga.thedinnerdetective.com/" at bounding box center [840, 141] width 280 height 37
click at [918, 141] on input "mississauga.thedinnerdetective.com" at bounding box center [840, 141] width 280 height 37
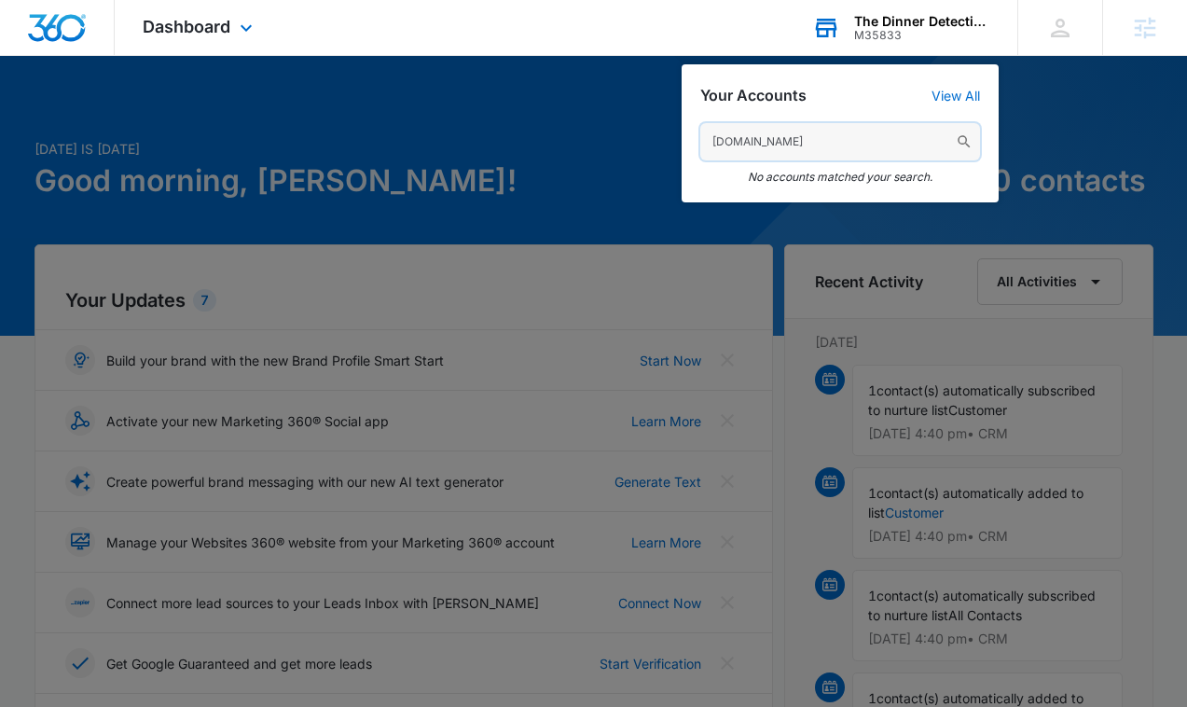
click at [918, 141] on input "mississauga.thedinnerdetective.com" at bounding box center [840, 141] width 280 height 37
type input "dinner"
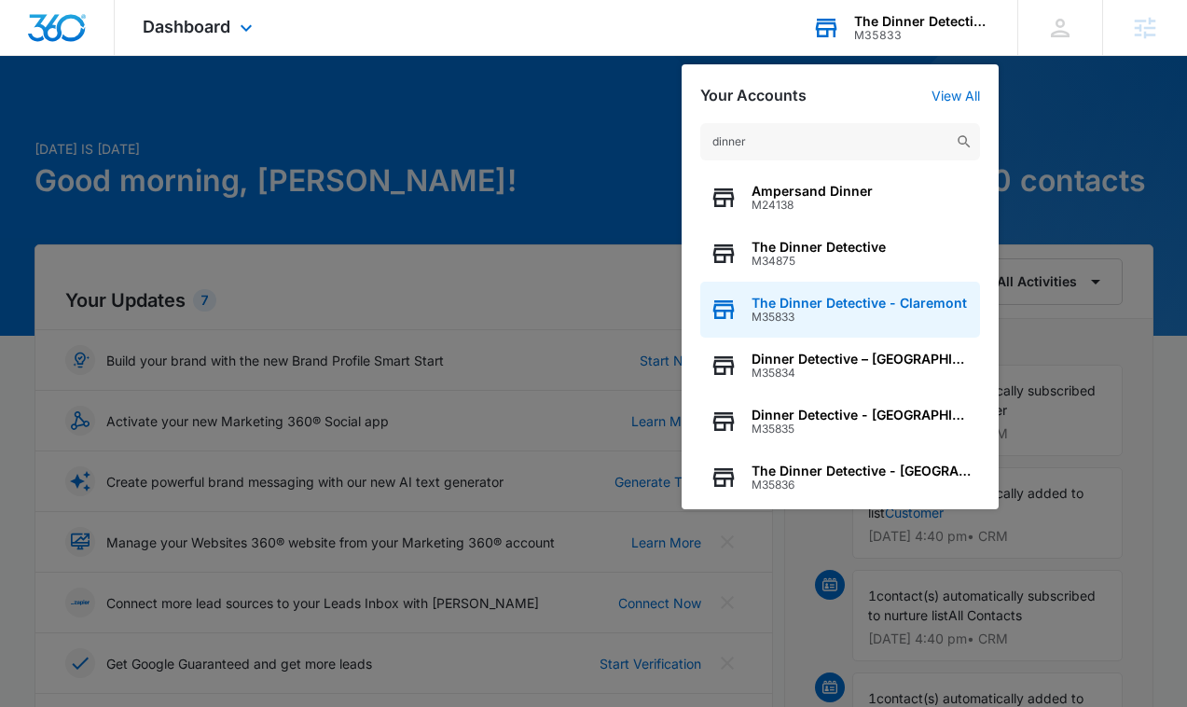
click at [856, 309] on span "The Dinner Detective - Claremont" at bounding box center [858, 303] width 215 height 15
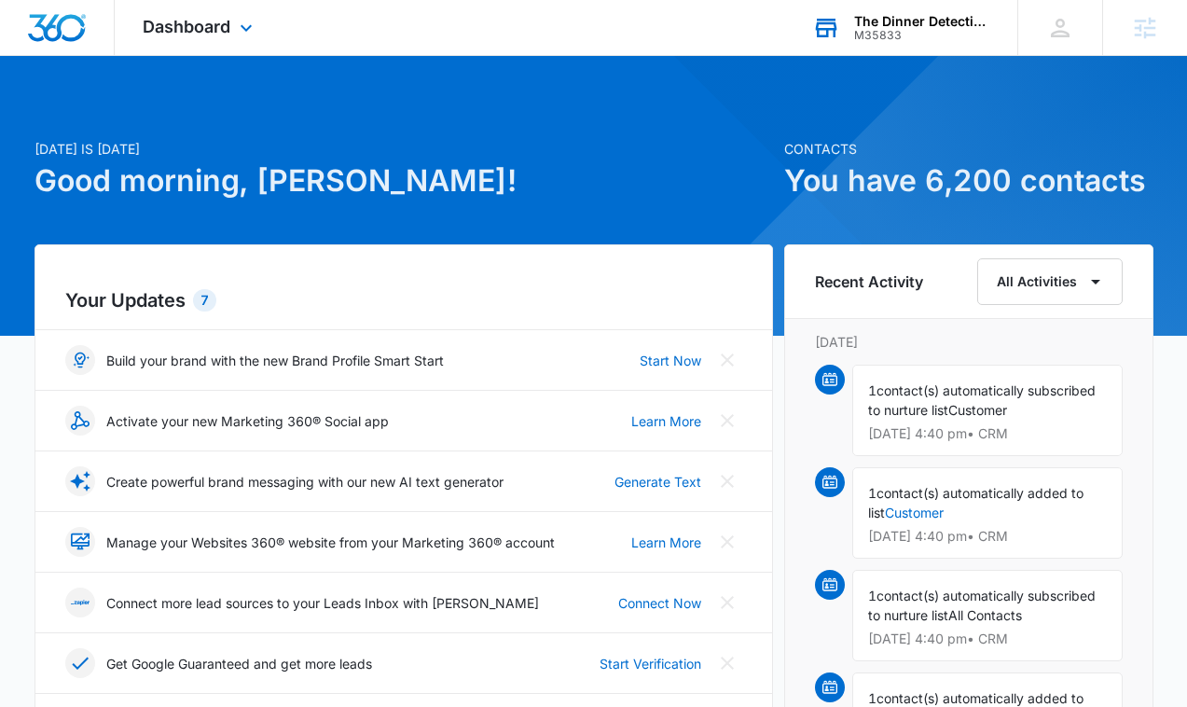
click at [258, 34] on div "Dashboard Apps Reputation Websites Forms CRM Email Social Shop Content Ads Inte…" at bounding box center [200, 27] width 171 height 55
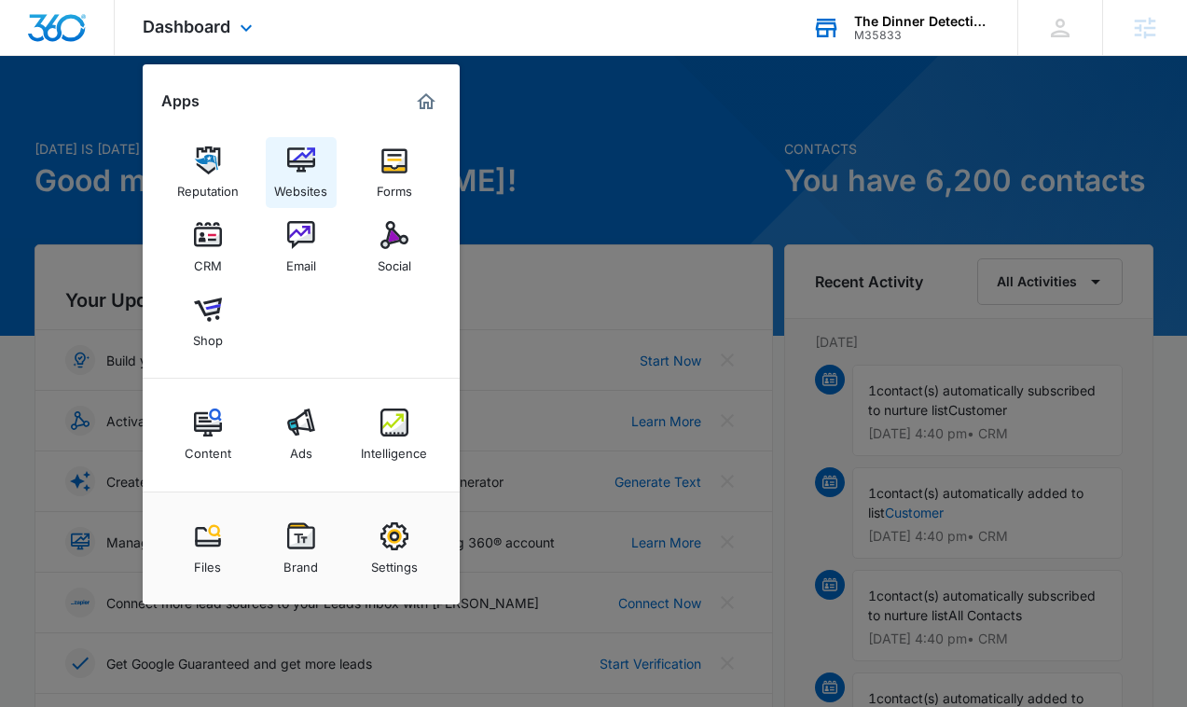
click at [303, 159] on img at bounding box center [301, 160] width 28 height 28
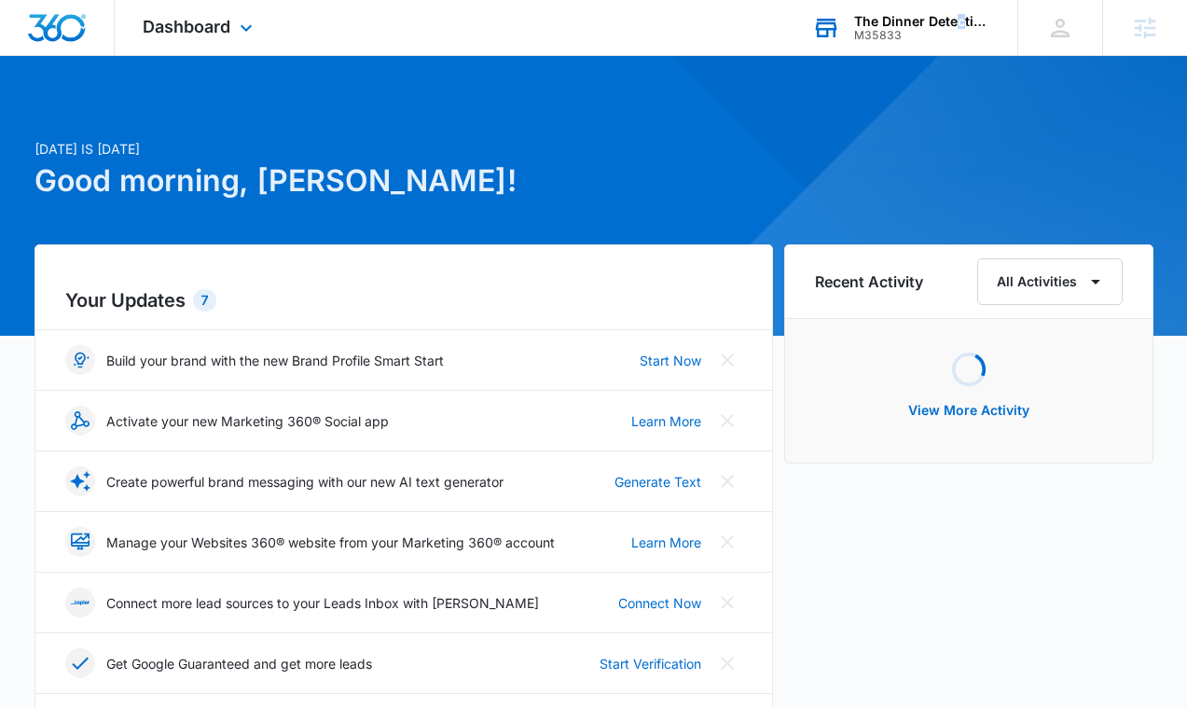
click at [959, 25] on div "The Dinner Detective - Claremont" at bounding box center [922, 21] width 136 height 15
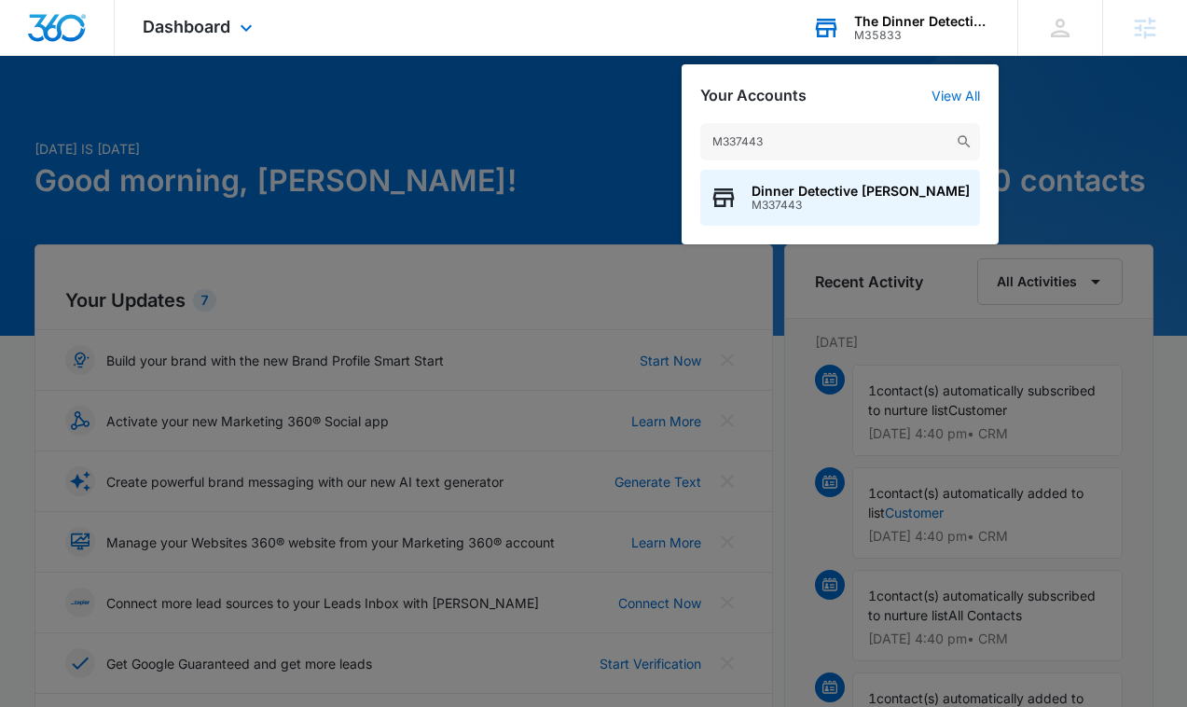
type input "M337443"
drag, startPoint x: 959, startPoint y: 25, endPoint x: 811, endPoint y: 186, distance: 219.1
click at [811, 186] on span "Dinner Detective Tallahassee" at bounding box center [860, 191] width 218 height 15
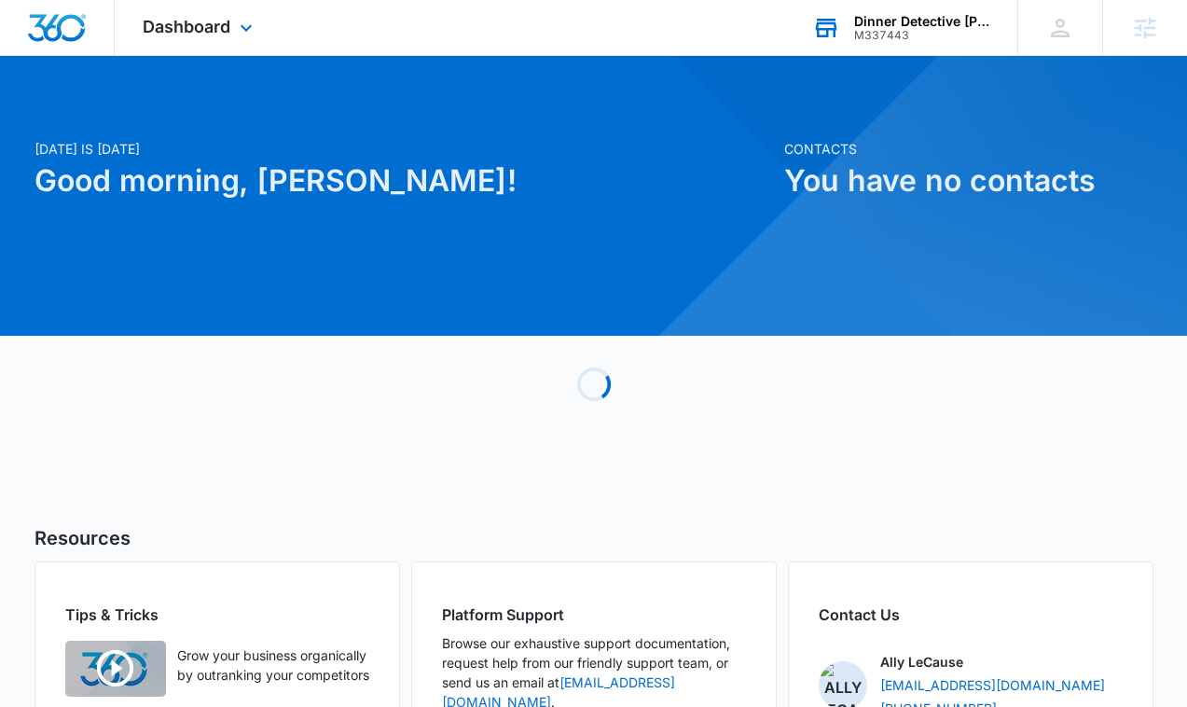
drag, startPoint x: 811, startPoint y: 186, endPoint x: 218, endPoint y: 42, distance: 610.3
click at [218, 42] on div "Dashboard Apps Reputation Websites Forms CRM Email Social Shop Content Ads Inte…" at bounding box center [200, 27] width 171 height 55
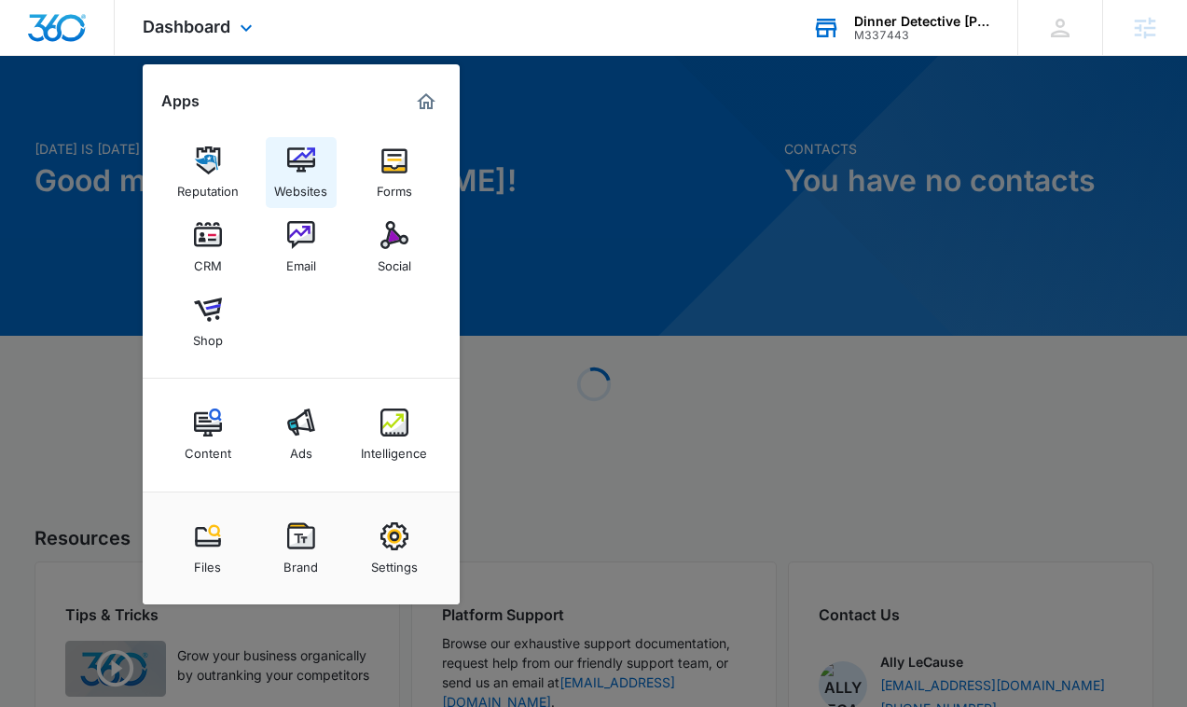
drag, startPoint x: 218, startPoint y: 42, endPoint x: 302, endPoint y: 172, distance: 154.4
click at [302, 172] on img at bounding box center [301, 160] width 28 height 28
